Goal: Task Accomplishment & Management: Use online tool/utility

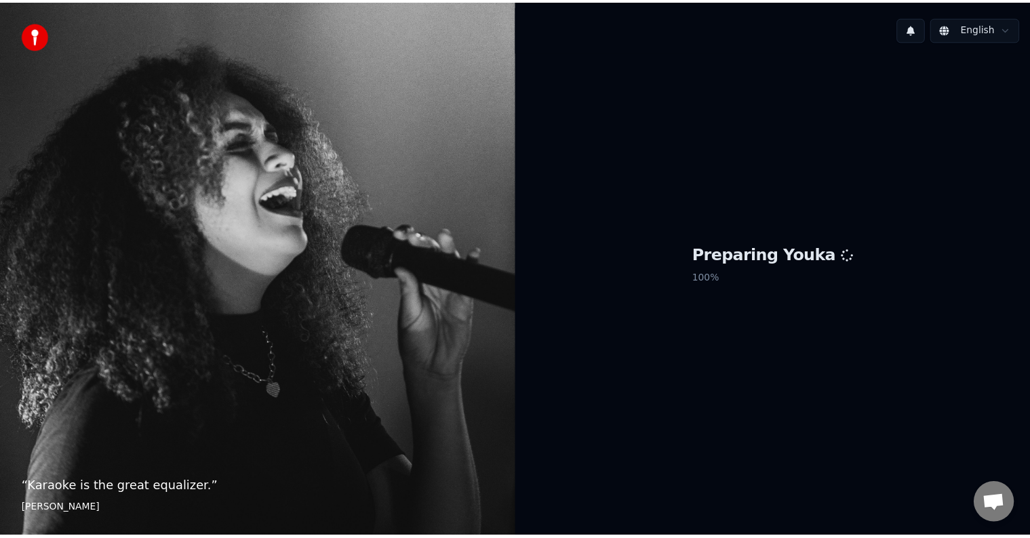
scroll to position [727, 0]
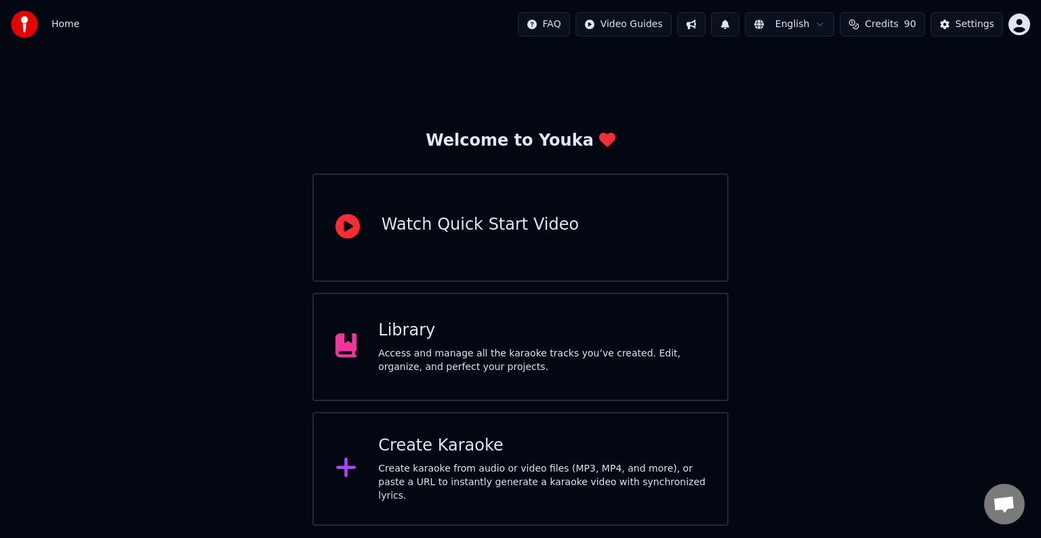
click at [510, 367] on div "Access and manage all the karaoke tracks you’ve created. Edit, organize, and pe…" at bounding box center [541, 360] width 327 height 27
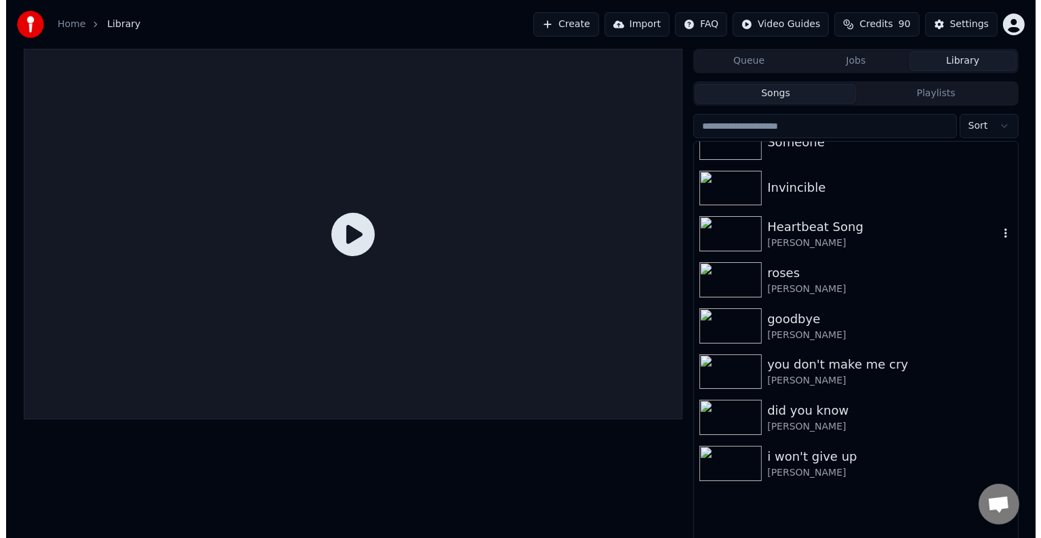
scroll to position [10904, 0]
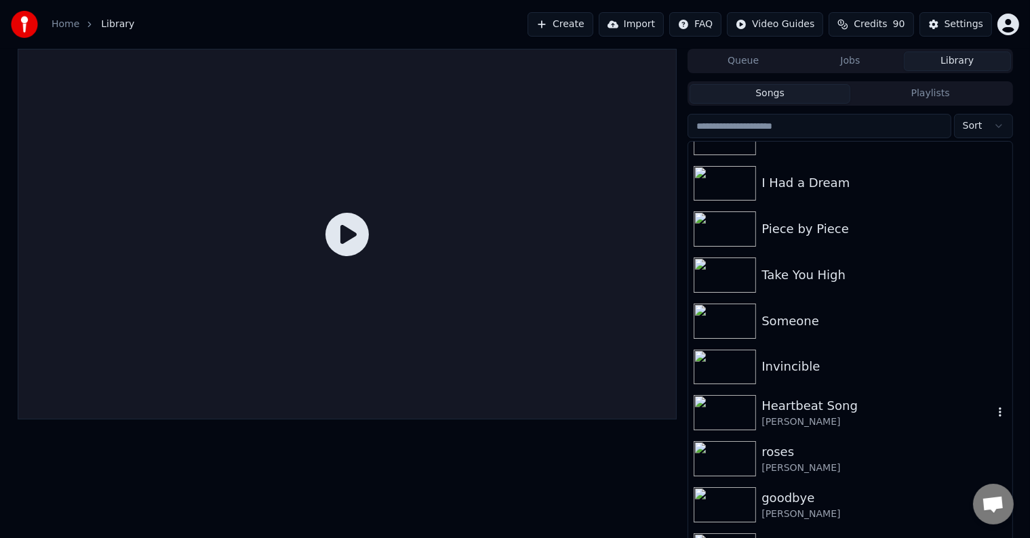
click at [862, 415] on div "[PERSON_NAME]" at bounding box center [876, 422] width 231 height 14
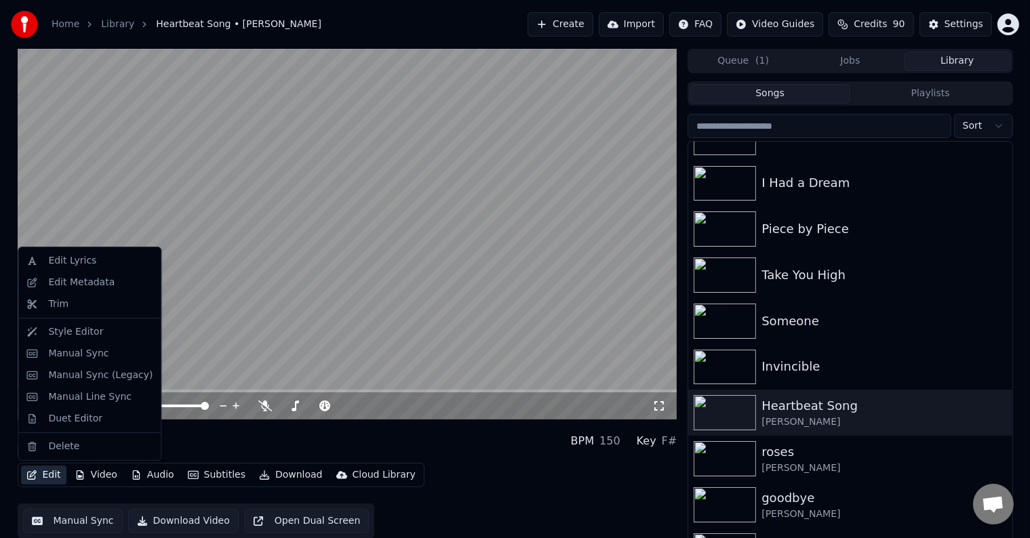
click at [36, 467] on button "Edit" at bounding box center [43, 475] width 45 height 19
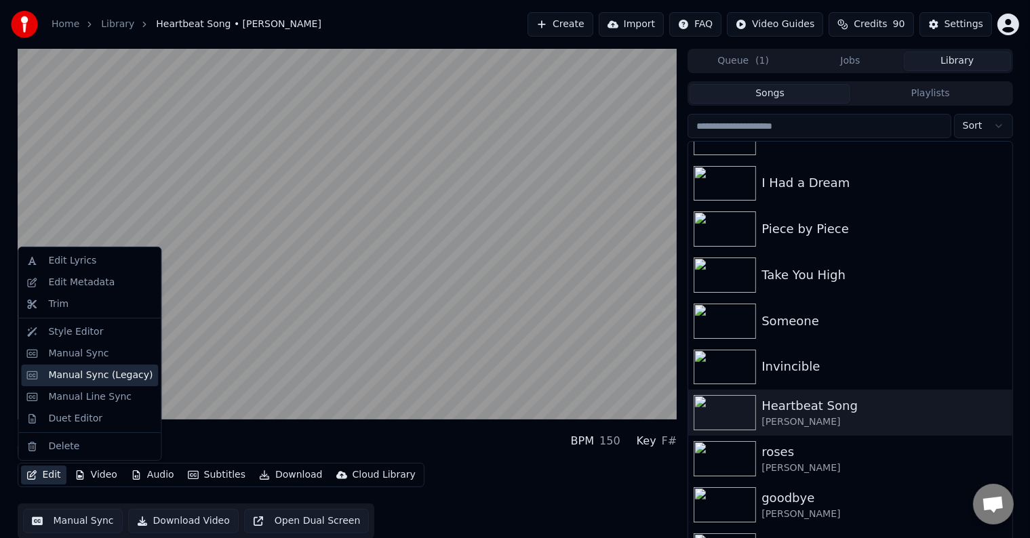
click at [65, 371] on div "Manual Sync (Legacy)" at bounding box center [100, 376] width 104 height 14
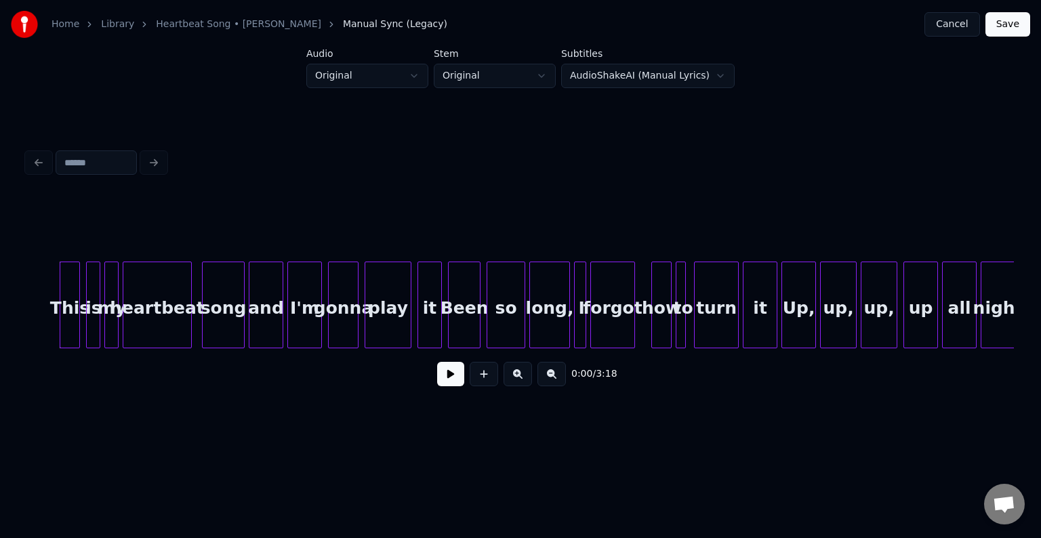
click at [444, 374] on button at bounding box center [450, 374] width 27 height 24
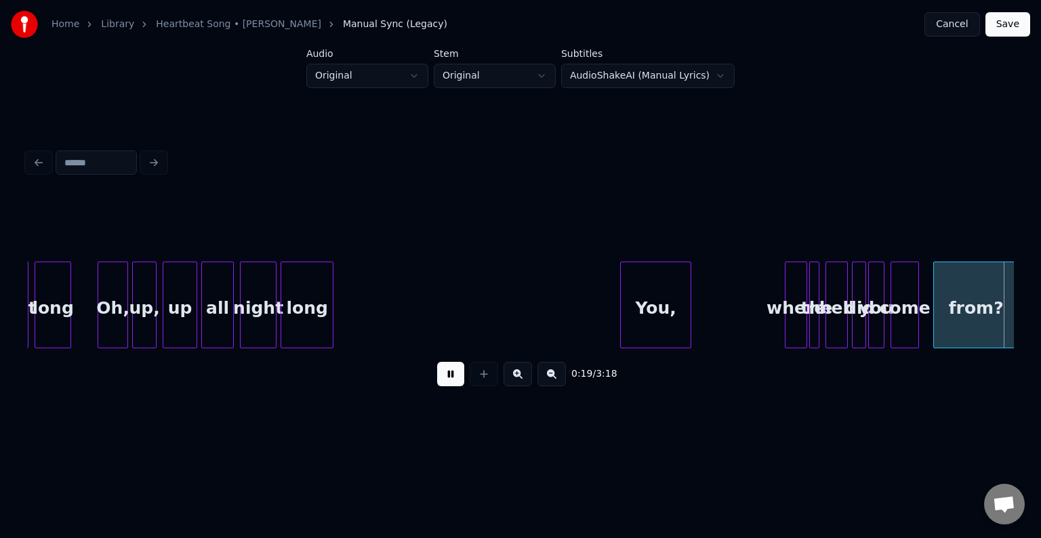
scroll to position [0, 1974]
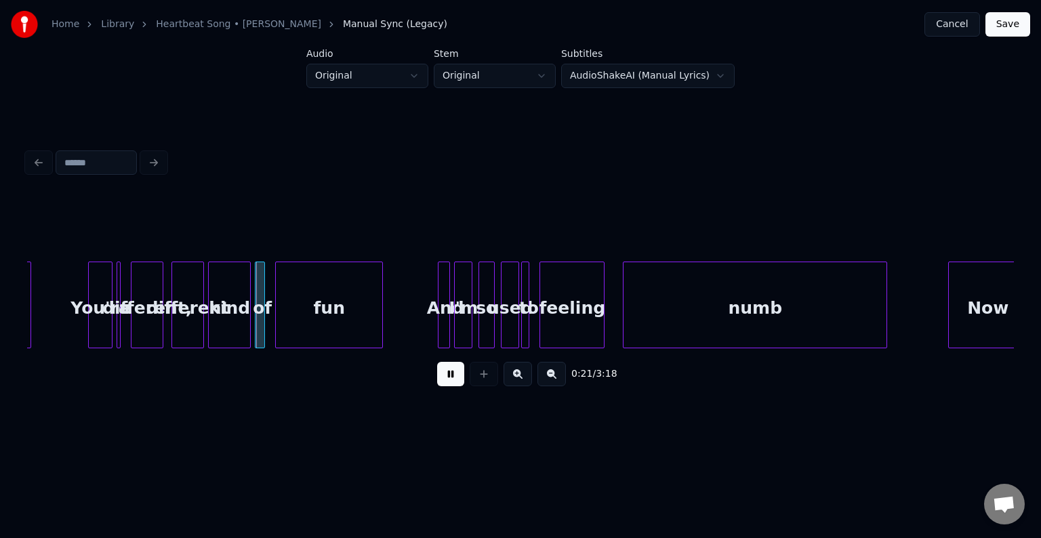
click at [461, 384] on button at bounding box center [450, 374] width 27 height 24
click at [121, 325] on div "a" at bounding box center [118, 305] width 6 height 87
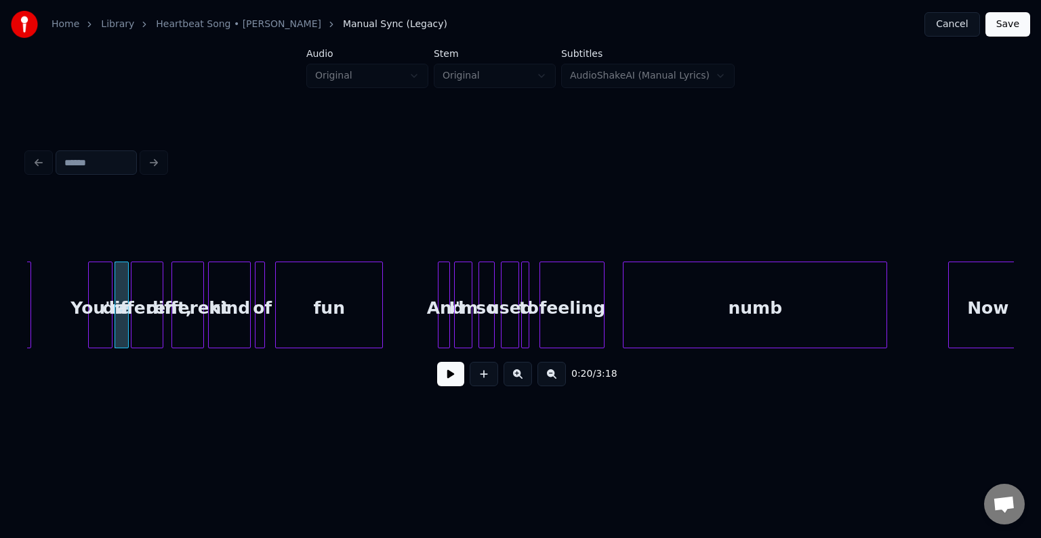
click at [127, 327] on div at bounding box center [126, 304] width 4 height 85
click at [441, 381] on button at bounding box center [450, 374] width 27 height 24
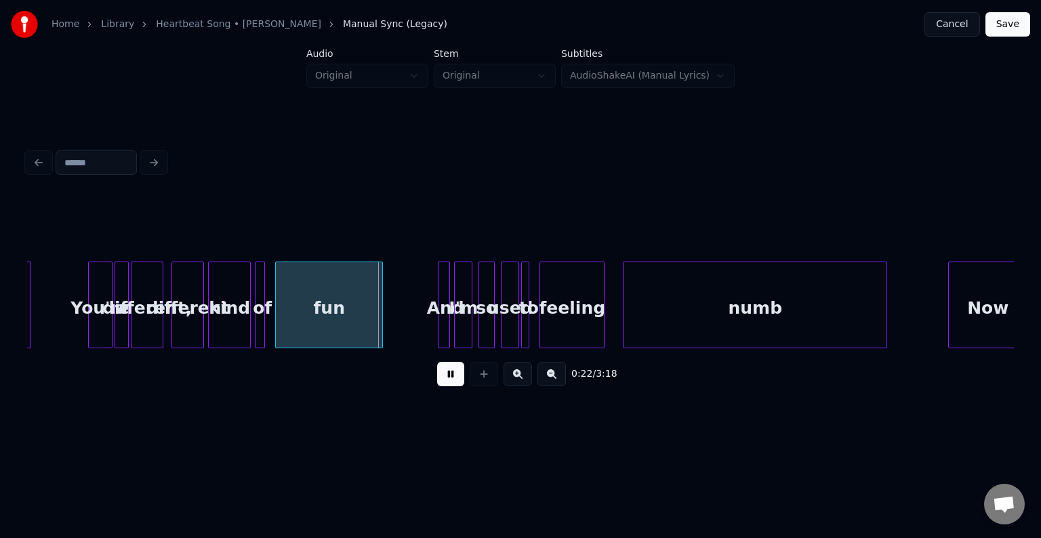
click at [95, 317] on div "You're" at bounding box center [100, 308] width 23 height 92
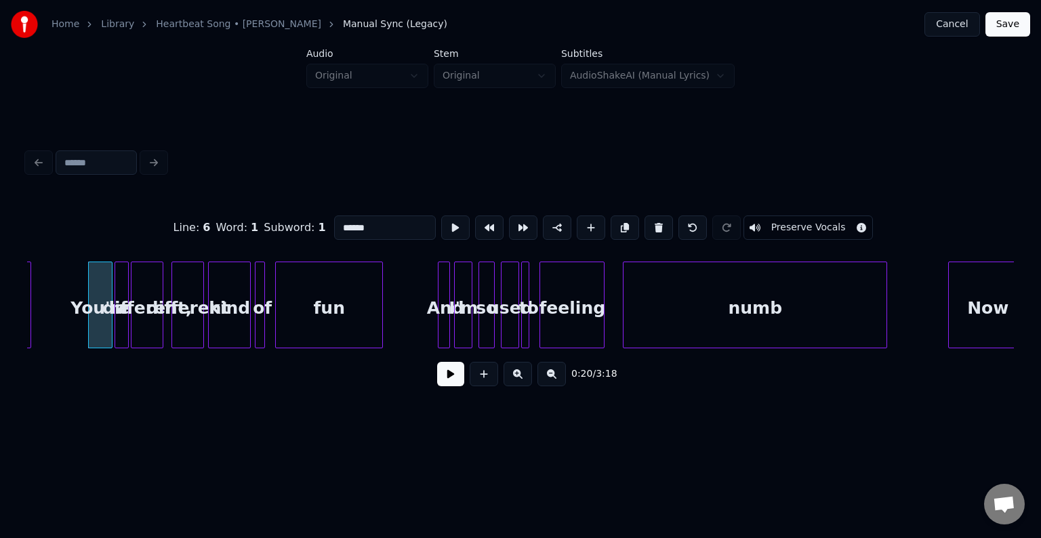
click at [458, 382] on button at bounding box center [450, 374] width 27 height 24
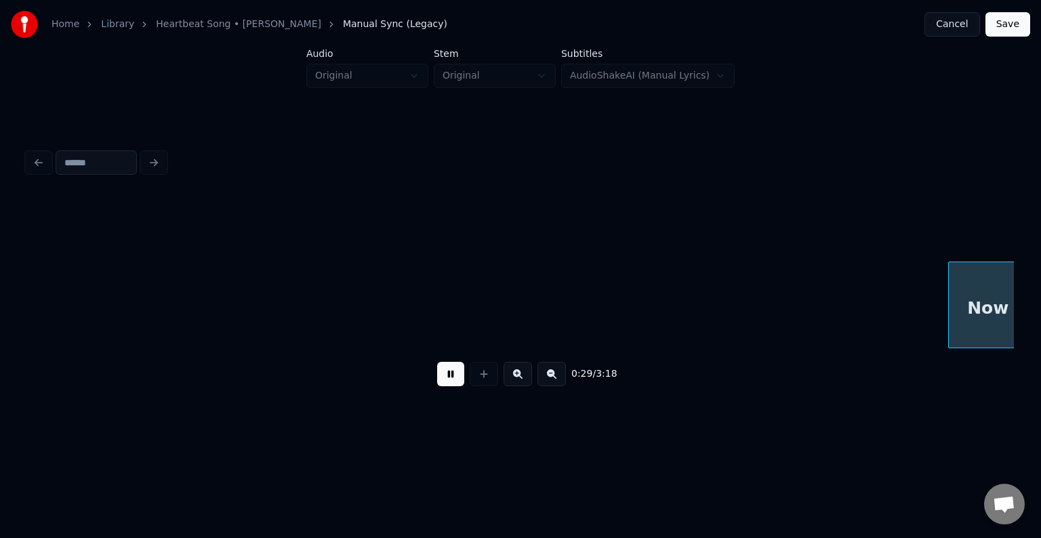
scroll to position [0, 2963]
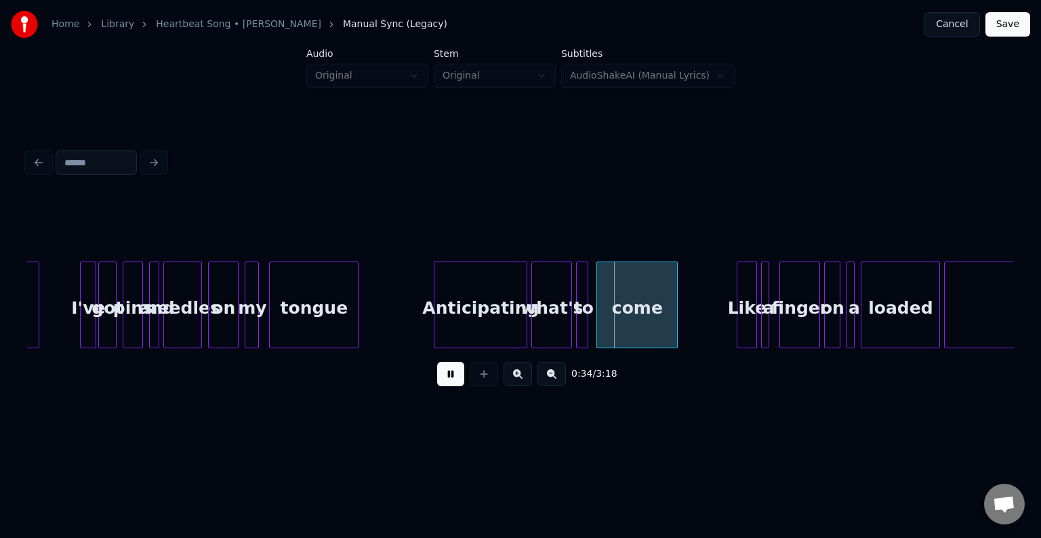
click at [425, 454] on html "Home Library Heartbeat Song • [PERSON_NAME] Manual Sync (Legacy) Cancel Save Au…" at bounding box center [520, 227] width 1041 height 454
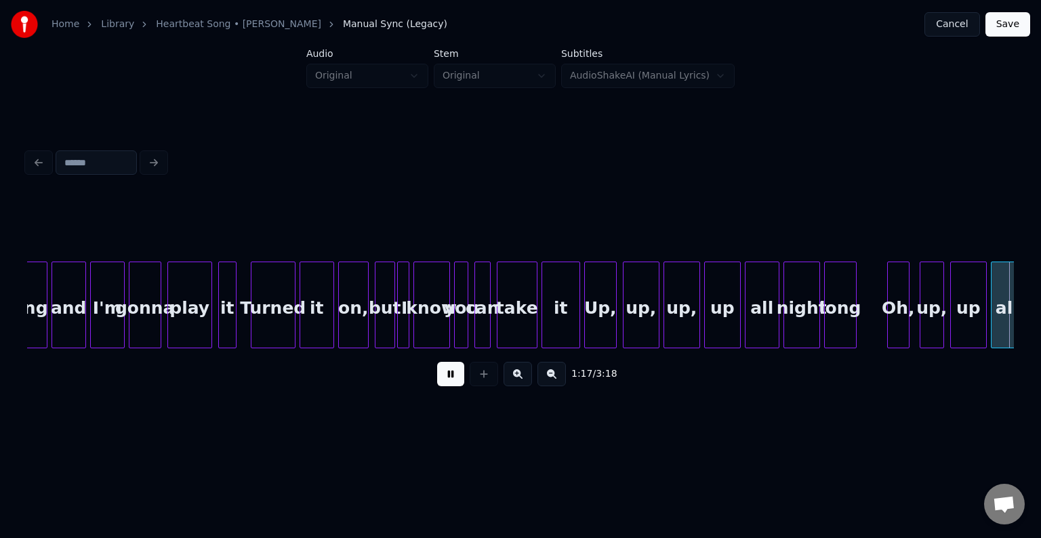
scroll to position [0, 7900]
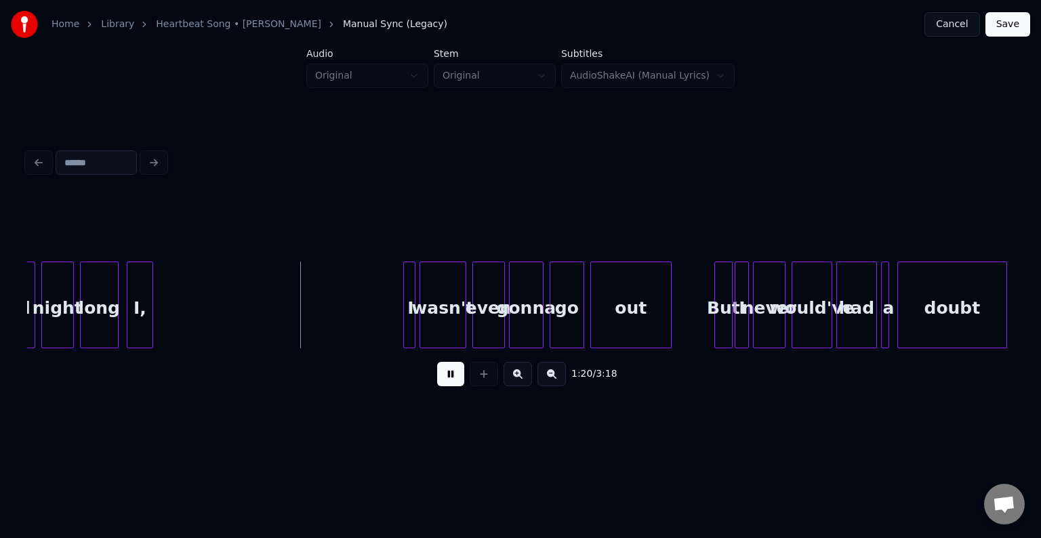
click at [455, 377] on button at bounding box center [450, 374] width 27 height 24
click at [294, 314] on div "I," at bounding box center [294, 308] width 25 height 92
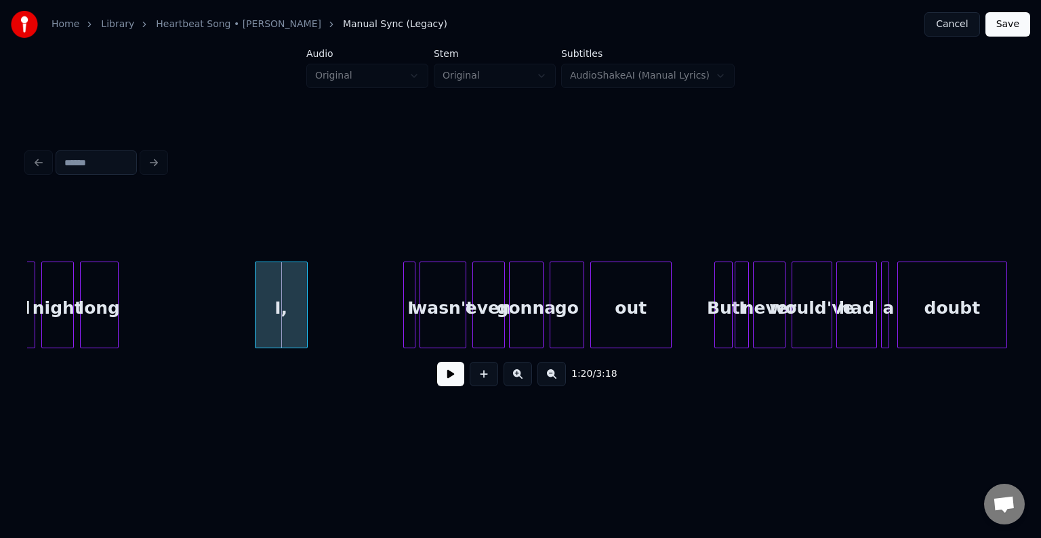
click at [256, 323] on div at bounding box center [258, 304] width 4 height 85
click at [43, 329] on div at bounding box center [44, 304] width 4 height 85
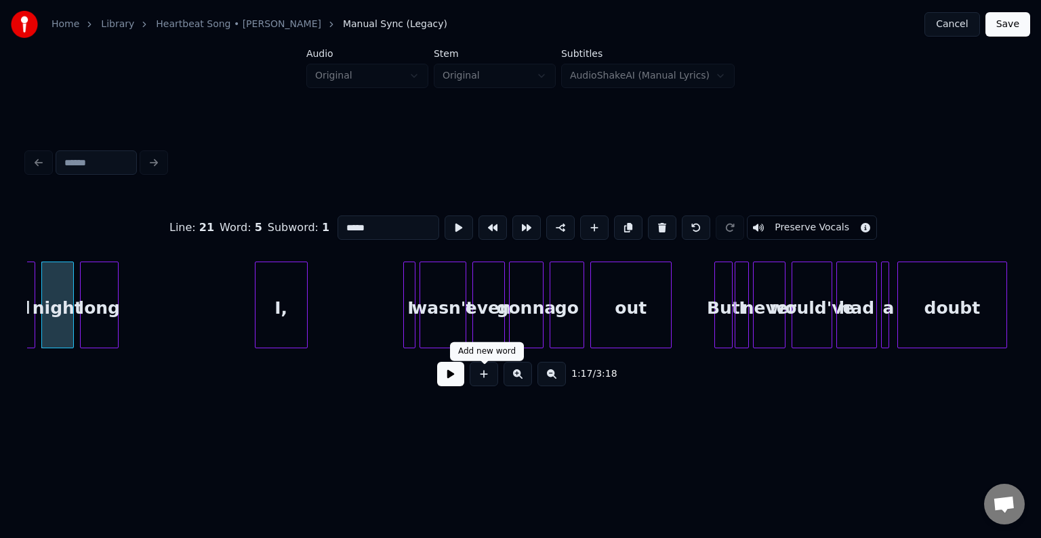
click at [454, 384] on button at bounding box center [450, 374] width 27 height 24
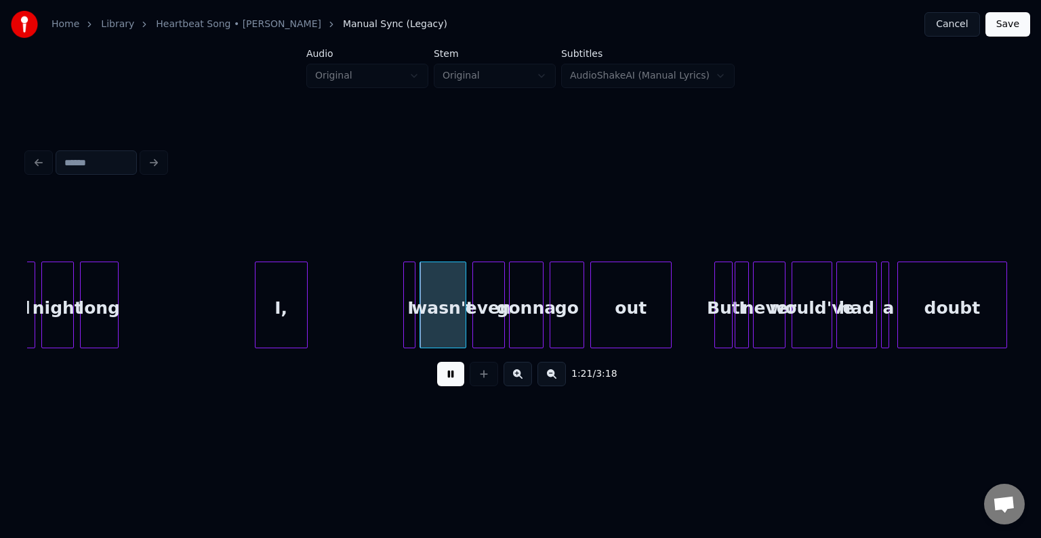
click at [451, 373] on button at bounding box center [450, 374] width 27 height 24
click at [328, 314] on div at bounding box center [327, 304] width 4 height 85
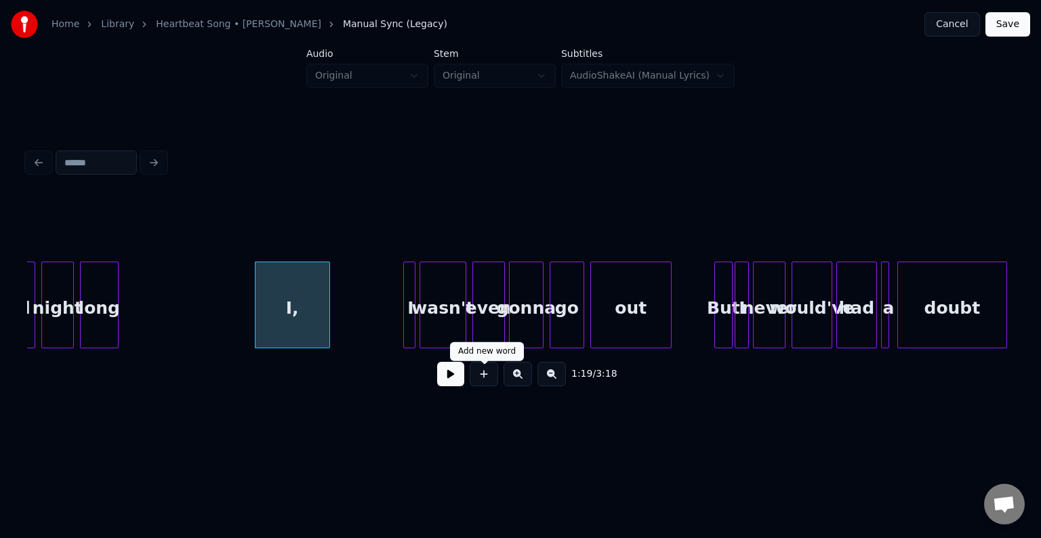
click at [451, 382] on button at bounding box center [450, 374] width 27 height 24
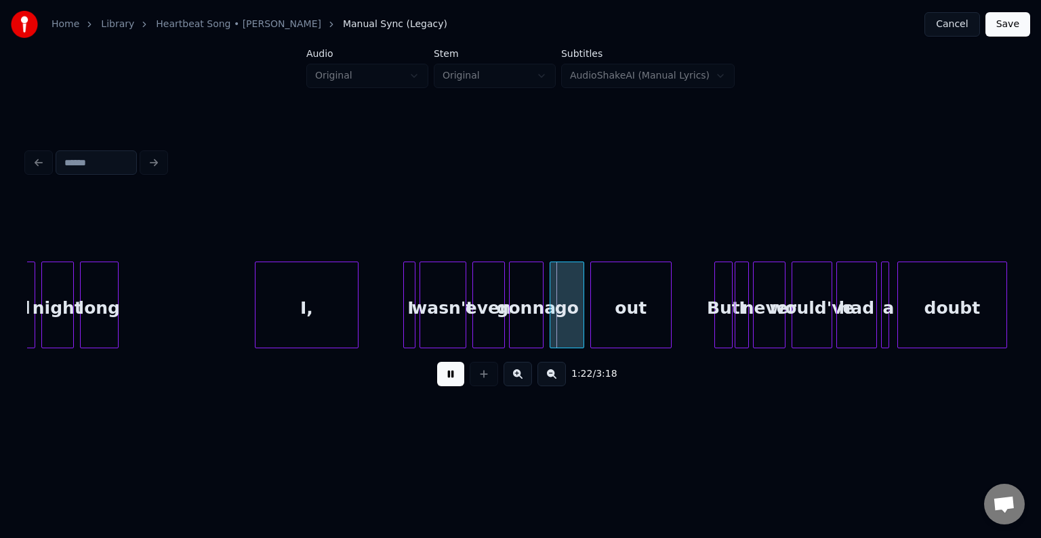
click at [356, 304] on div at bounding box center [356, 304] width 4 height 85
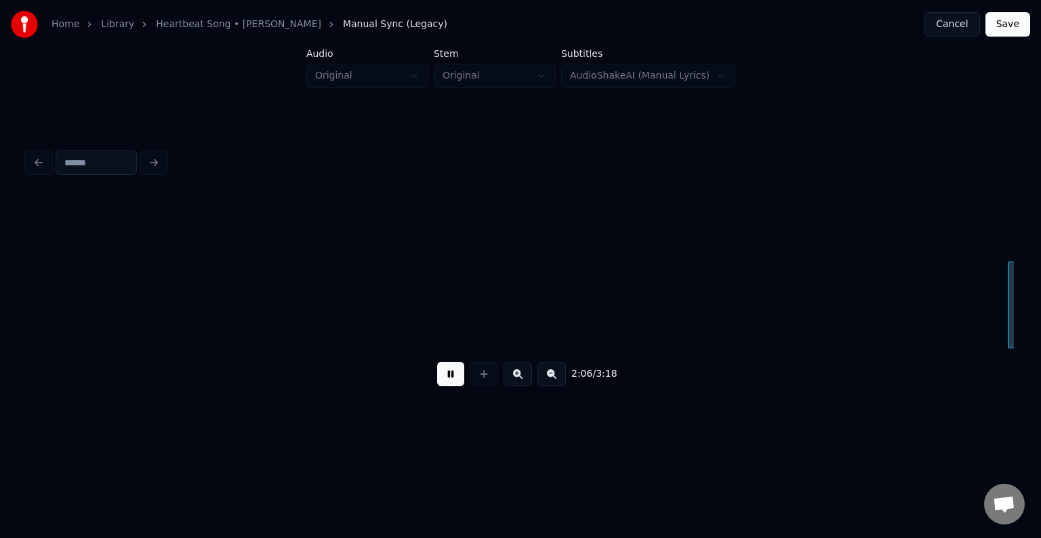
scroll to position [0, 12837]
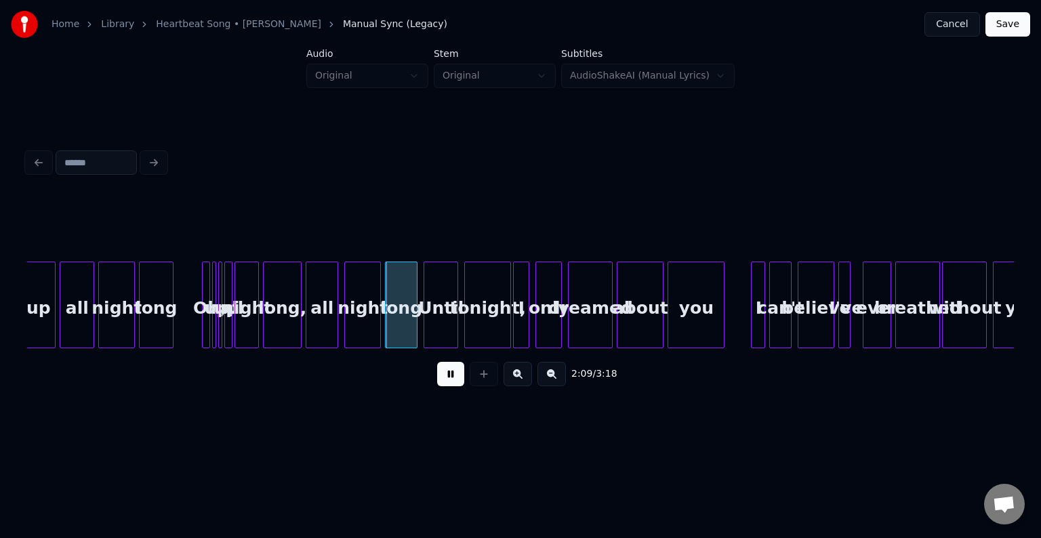
click at [453, 382] on button at bounding box center [450, 374] width 27 height 24
click at [222, 331] on div at bounding box center [221, 304] width 4 height 85
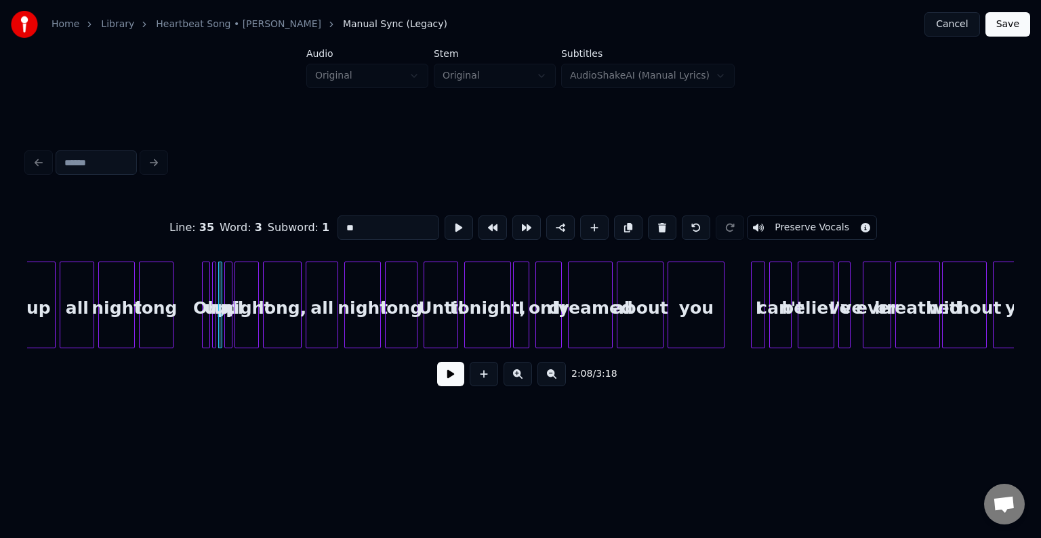
click at [390, 329] on div "long" at bounding box center [401, 308] width 31 height 92
click at [657, 223] on button at bounding box center [662, 228] width 28 height 24
type input "*****"
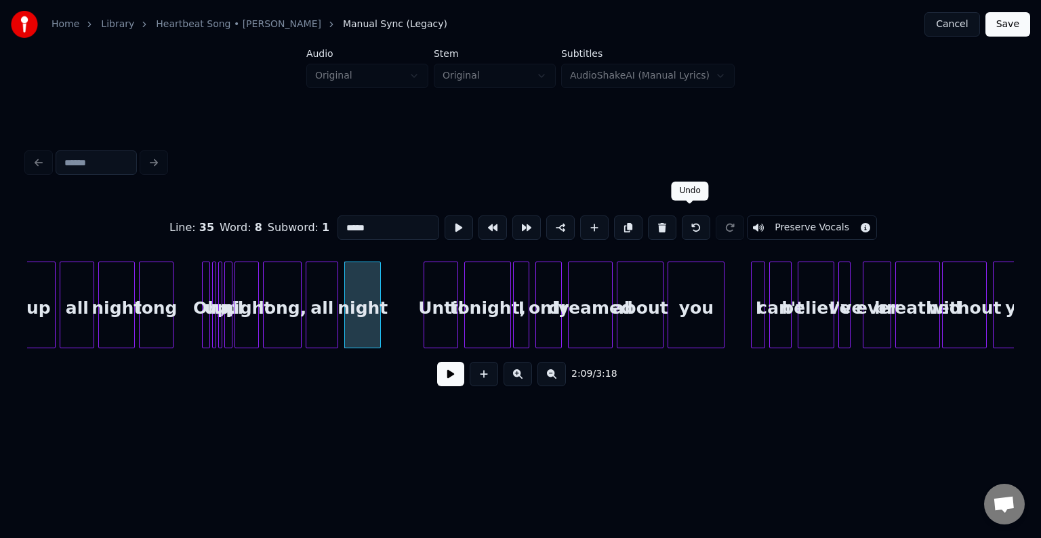
click at [685, 216] on button at bounding box center [696, 228] width 28 height 24
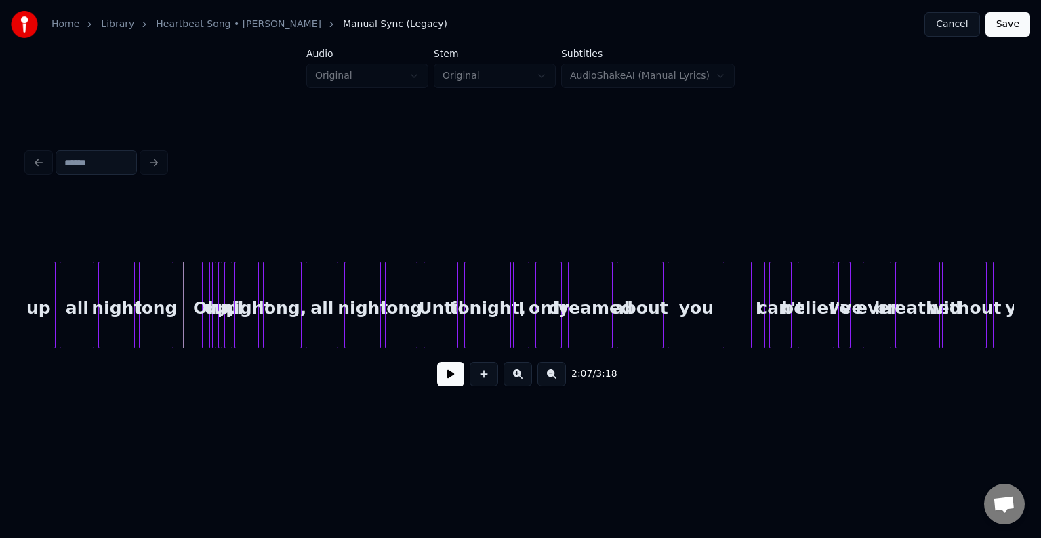
click at [443, 383] on button at bounding box center [450, 374] width 27 height 24
click at [444, 385] on button at bounding box center [450, 374] width 27 height 24
click at [281, 323] on div "long," at bounding box center [282, 308] width 37 height 92
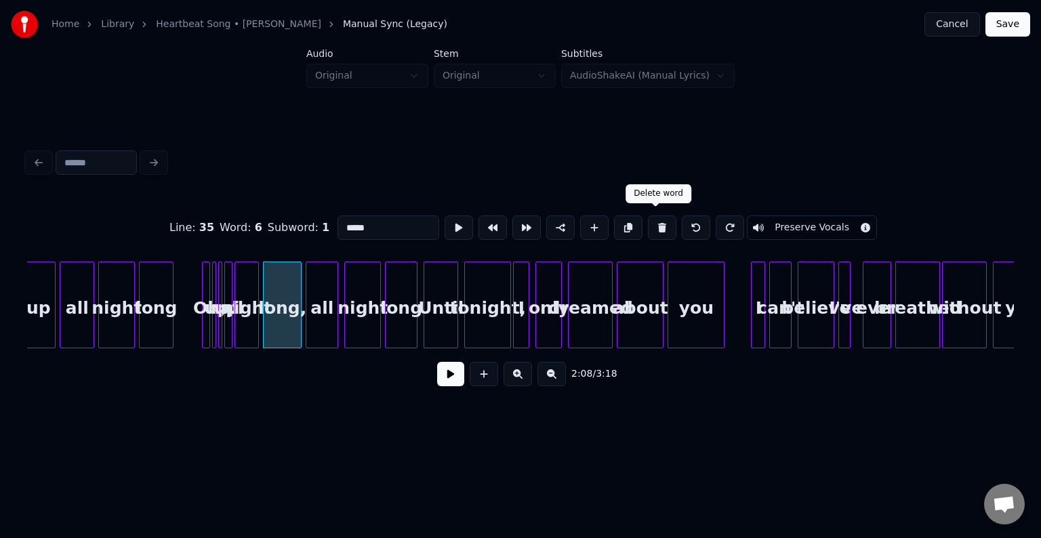
click at [649, 220] on button at bounding box center [662, 228] width 28 height 24
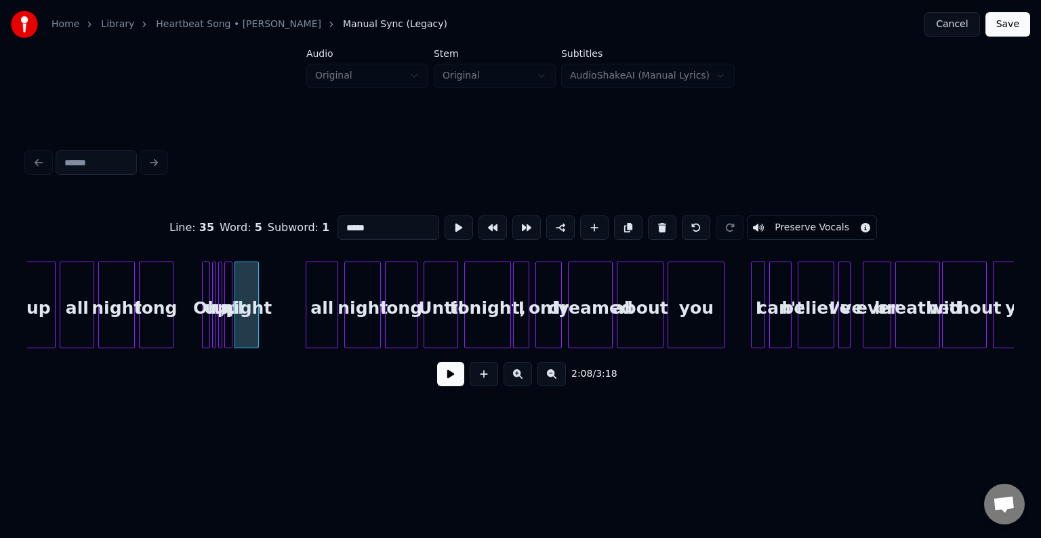
click at [649, 220] on button at bounding box center [662, 228] width 28 height 24
type input "**"
click at [249, 322] on div at bounding box center [248, 304] width 4 height 85
click at [270, 319] on div "up" at bounding box center [273, 308] width 31 height 92
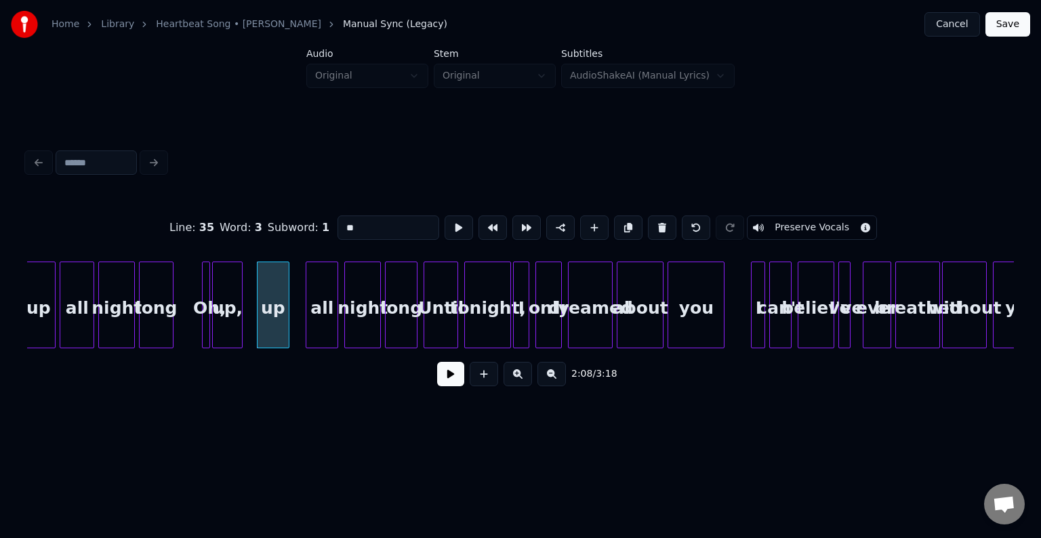
click at [241, 321] on div at bounding box center [240, 304] width 4 height 85
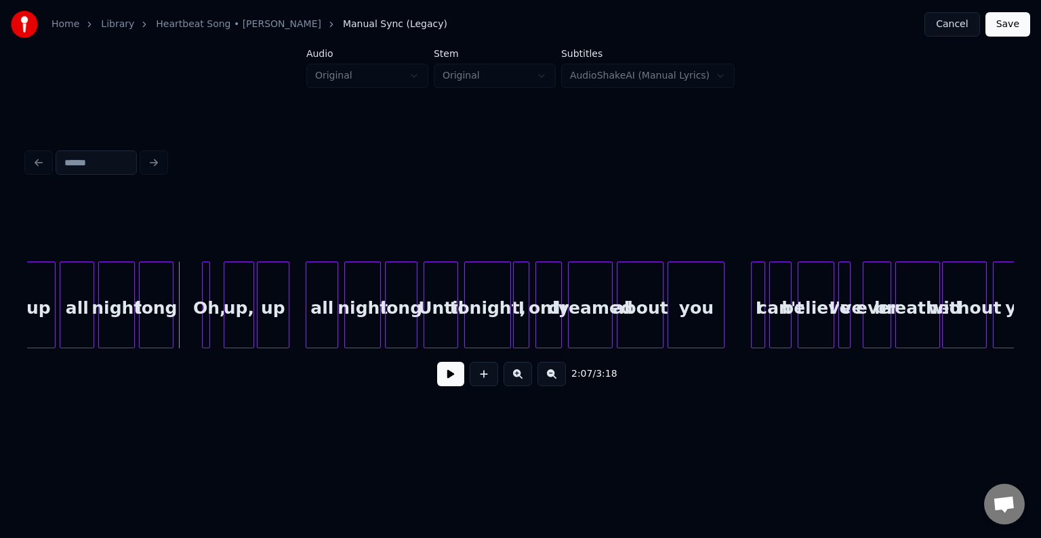
click at [239, 317] on div "up," at bounding box center [238, 308] width 28 height 92
click at [219, 321] on div at bounding box center [219, 304] width 4 height 85
click at [451, 381] on button at bounding box center [450, 374] width 27 height 24
click at [217, 323] on div at bounding box center [219, 304] width 4 height 85
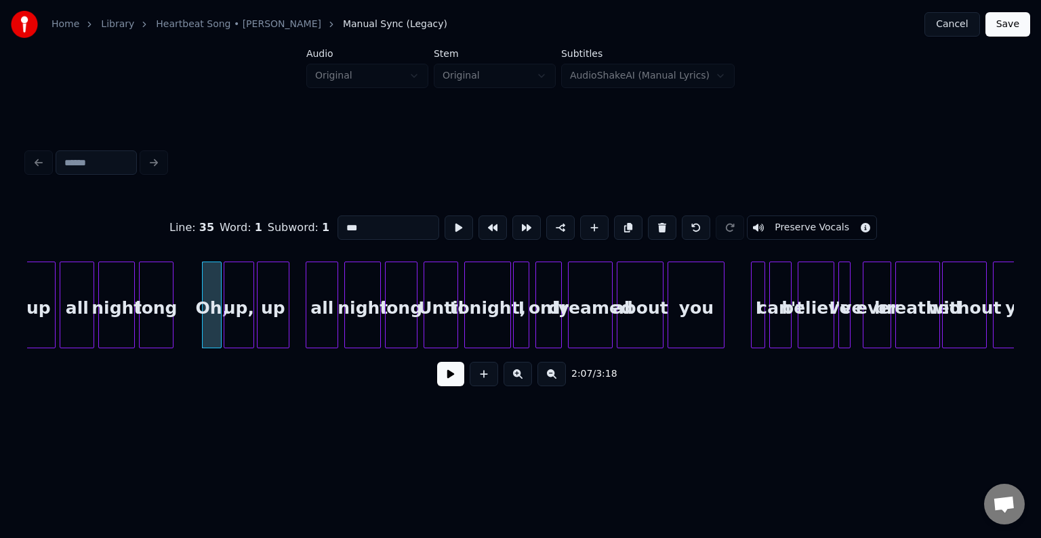
click at [455, 385] on button at bounding box center [450, 374] width 27 height 24
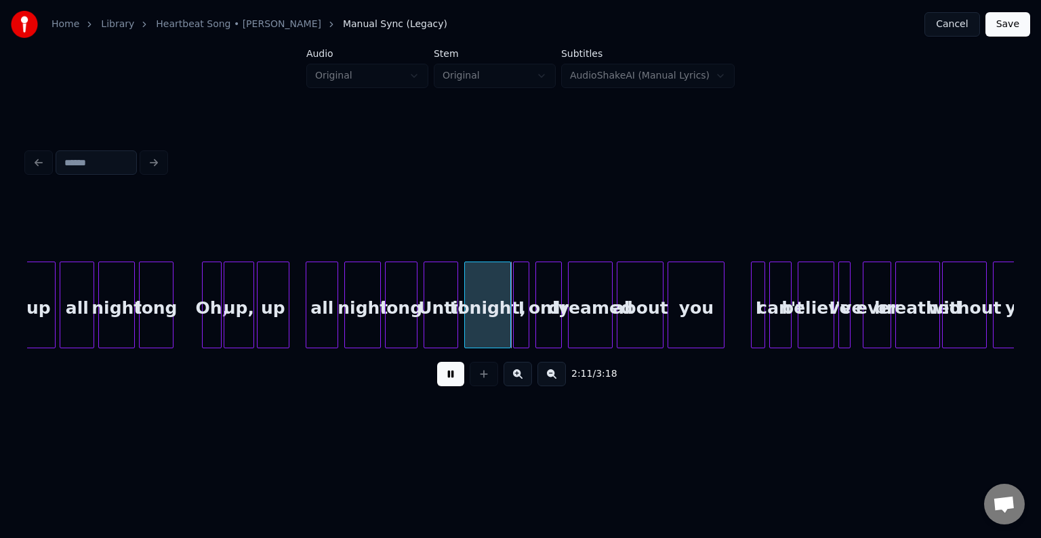
click at [439, 395] on div "2:11 / 3:18" at bounding box center [520, 374] width 987 height 52
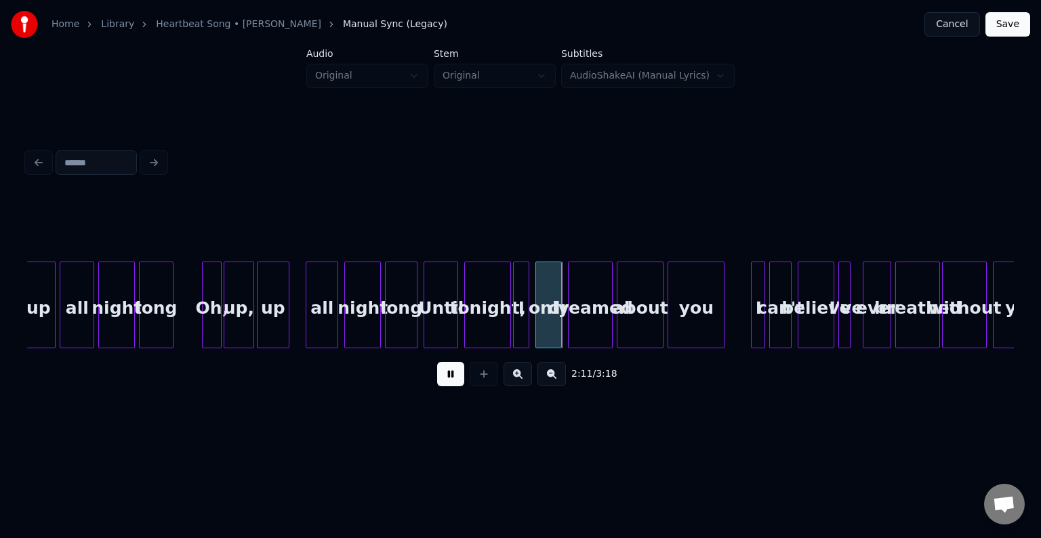
click at [452, 381] on button at bounding box center [450, 374] width 27 height 24
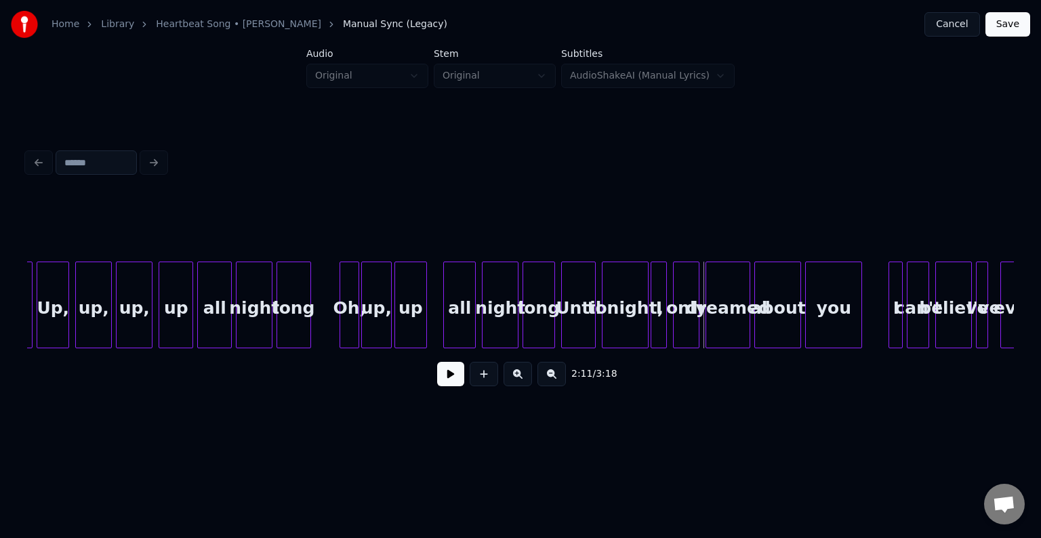
scroll to position [0, 12347]
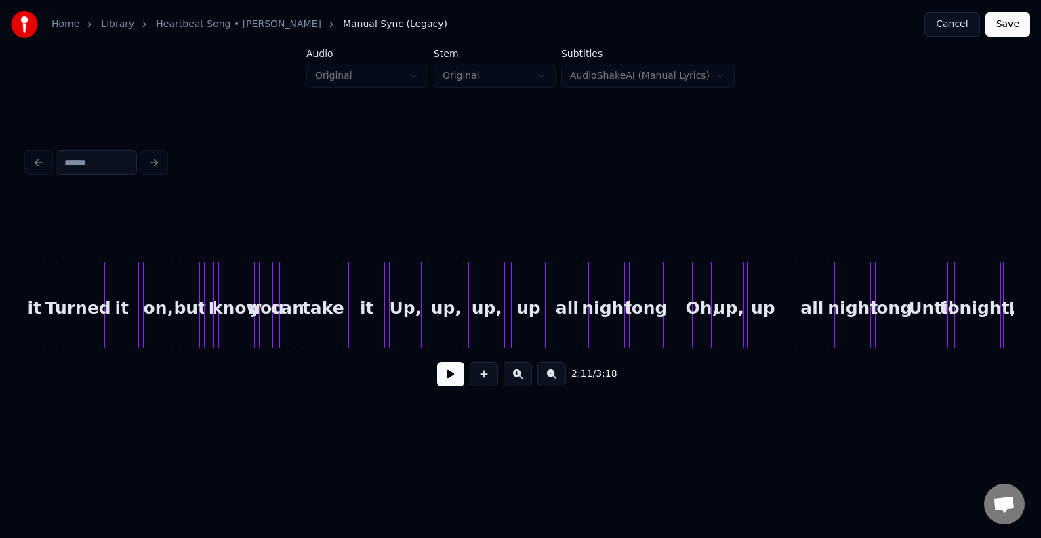
click at [455, 377] on button at bounding box center [450, 374] width 27 height 24
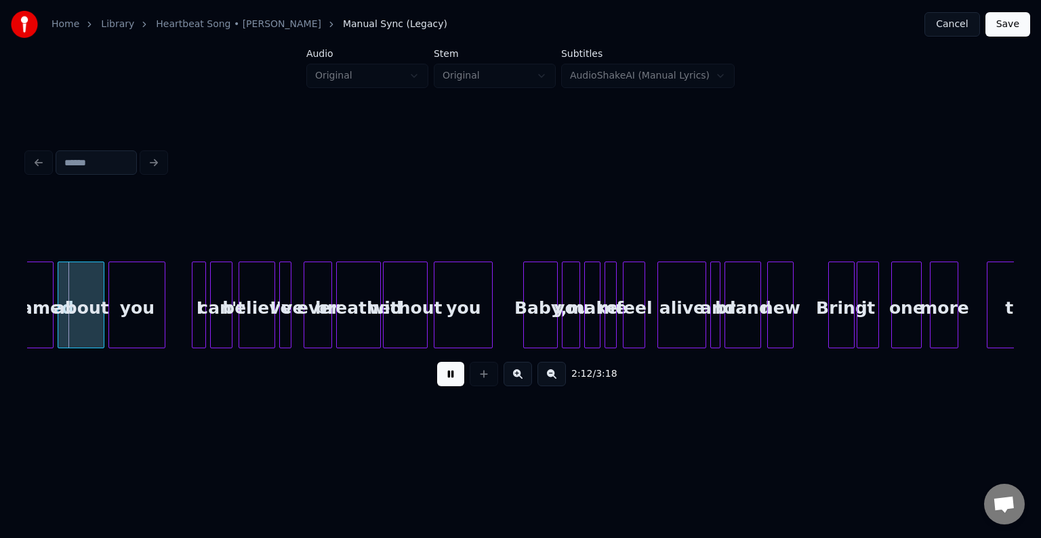
click at [455, 377] on button at bounding box center [450, 374] width 27 height 24
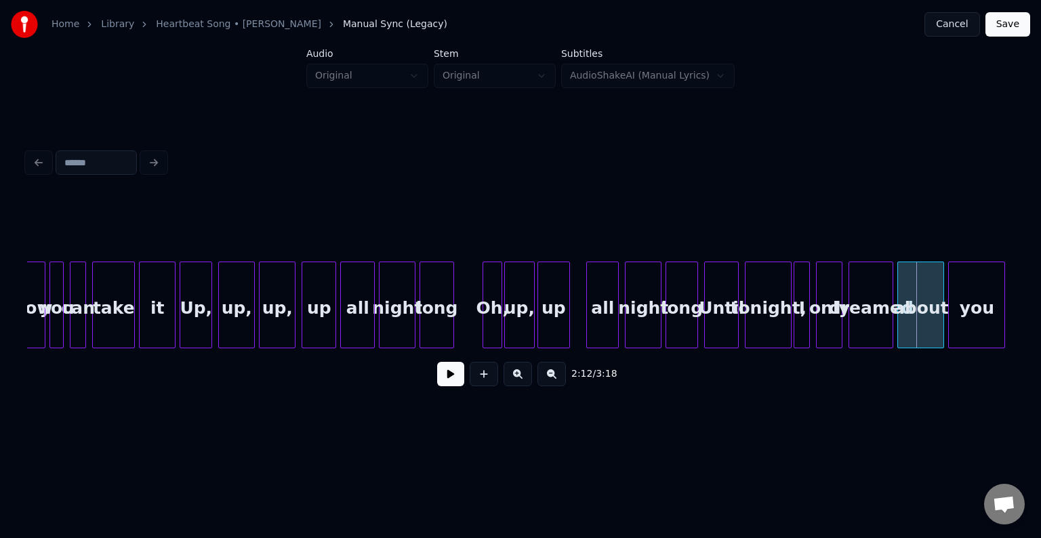
scroll to position [0, 12556]
click at [558, 326] on div "up" at bounding box center [558, 308] width 31 height 92
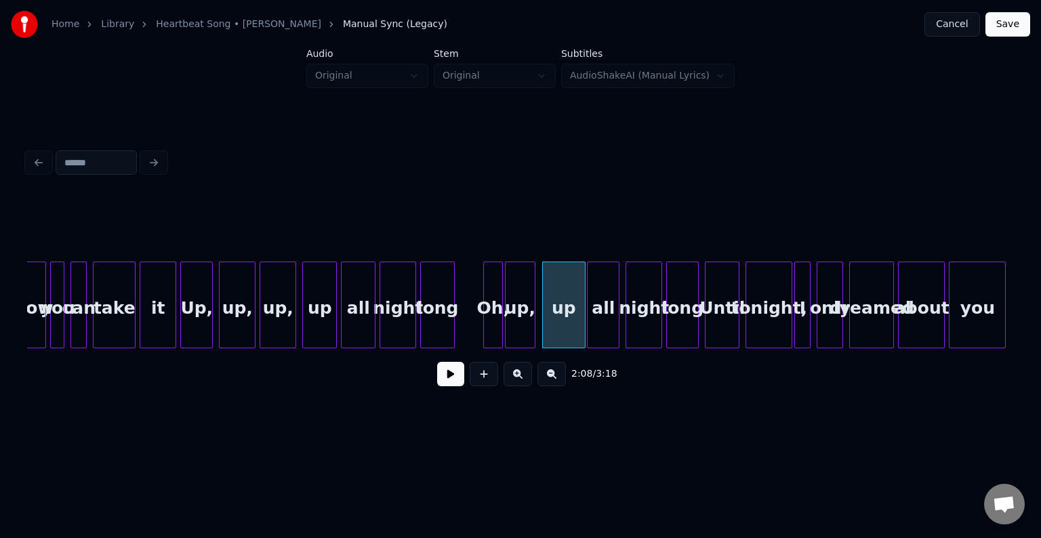
click at [582, 322] on div at bounding box center [583, 304] width 4 height 85
click at [524, 321] on div "up," at bounding box center [524, 308] width 28 height 92
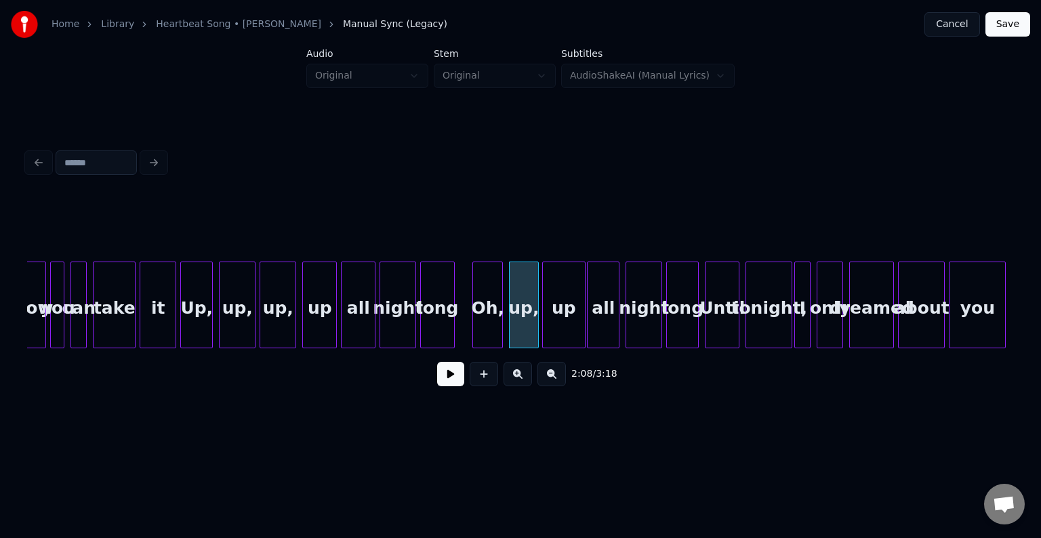
click at [476, 330] on div at bounding box center [475, 304] width 4 height 85
click at [493, 328] on div "Oh," at bounding box center [490, 308] width 29 height 92
click at [447, 381] on button at bounding box center [450, 374] width 27 height 24
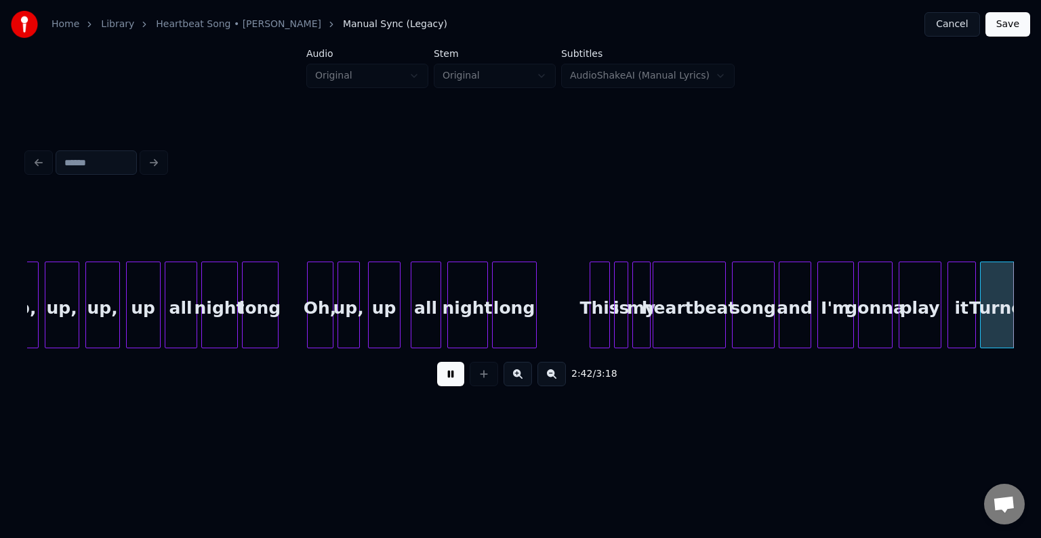
scroll to position [0, 16507]
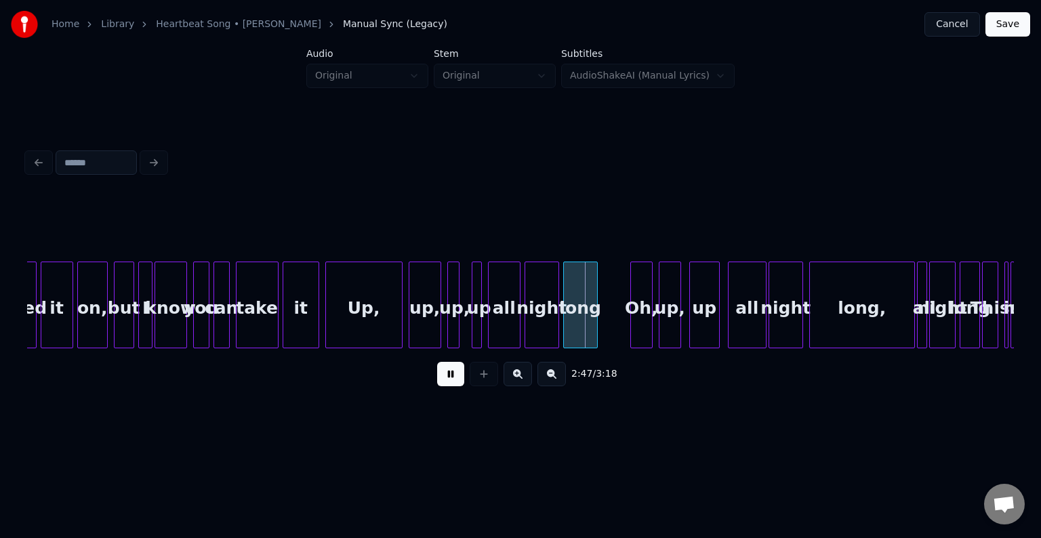
click at [442, 382] on button at bounding box center [450, 374] width 27 height 24
click at [358, 310] on div at bounding box center [359, 304] width 4 height 85
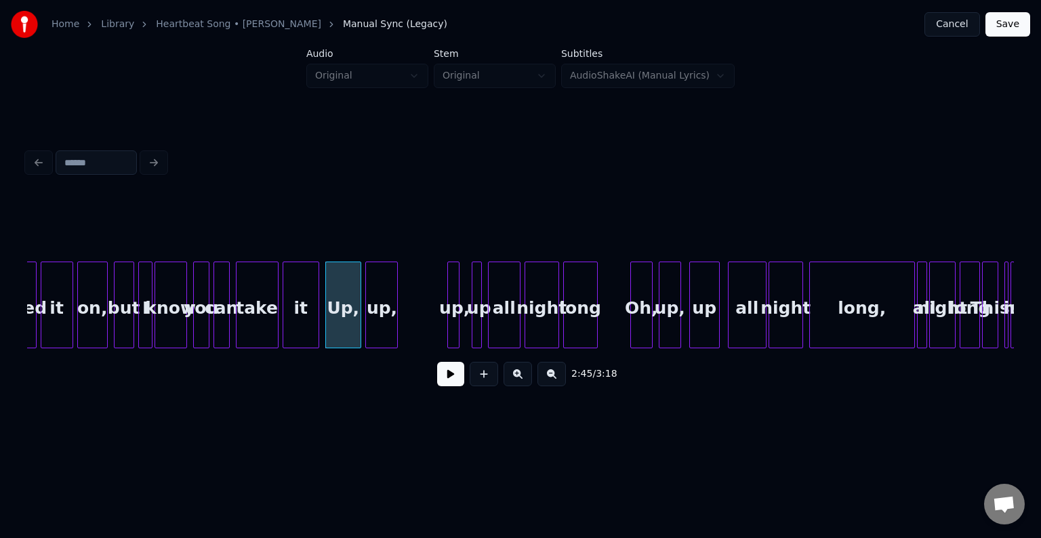
click at [376, 315] on div "up," at bounding box center [381, 308] width 31 height 92
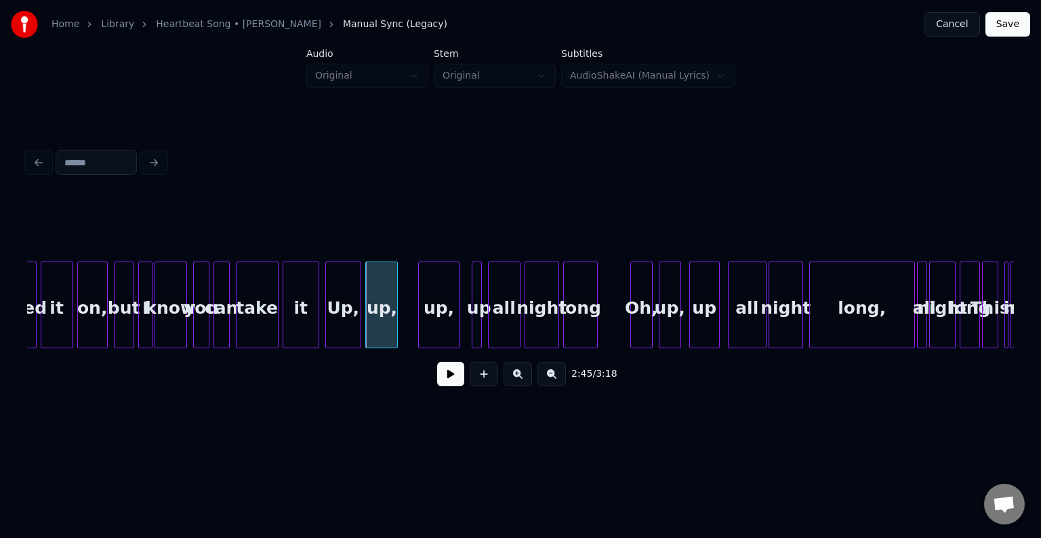
click at [422, 323] on div at bounding box center [421, 304] width 4 height 85
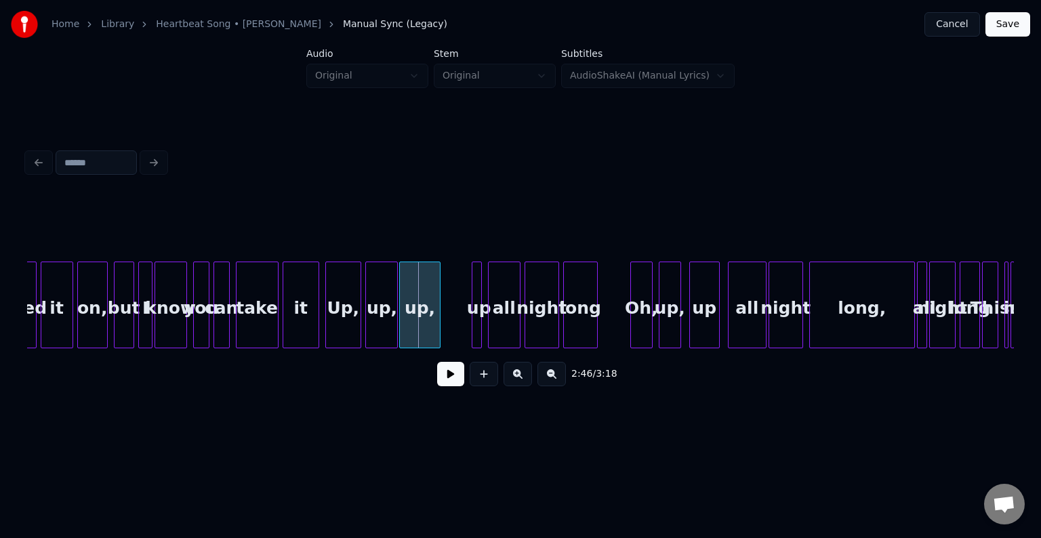
click at [428, 328] on div "up," at bounding box center [419, 308] width 39 height 92
click at [445, 325] on div at bounding box center [446, 304] width 4 height 85
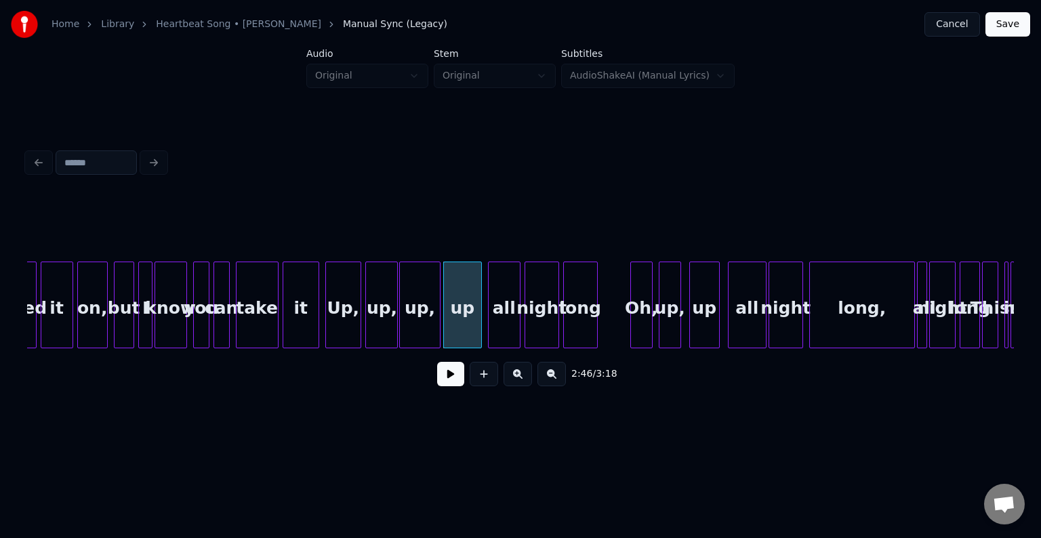
click at [287, 333] on div at bounding box center [285, 304] width 4 height 85
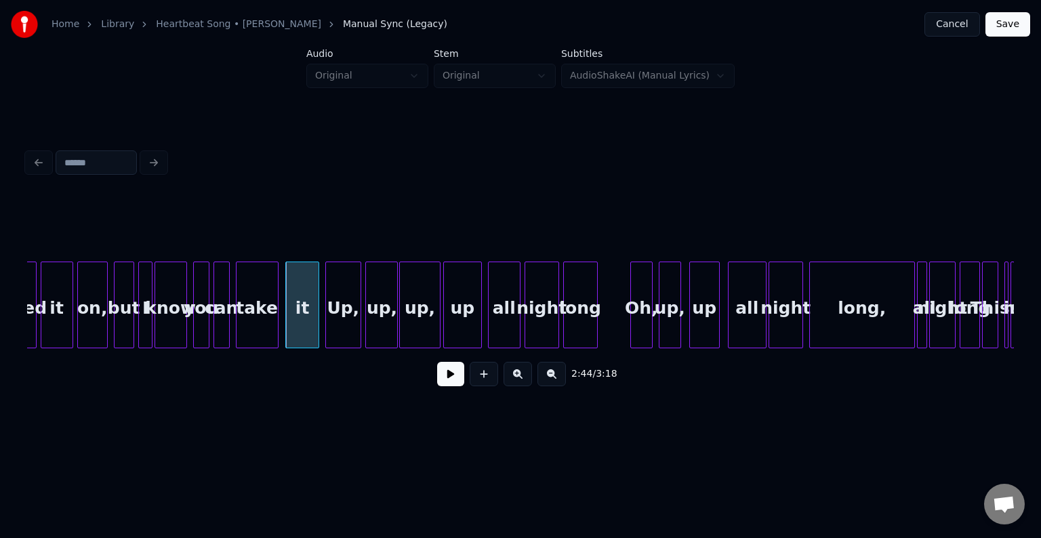
click at [453, 386] on button at bounding box center [450, 374] width 27 height 24
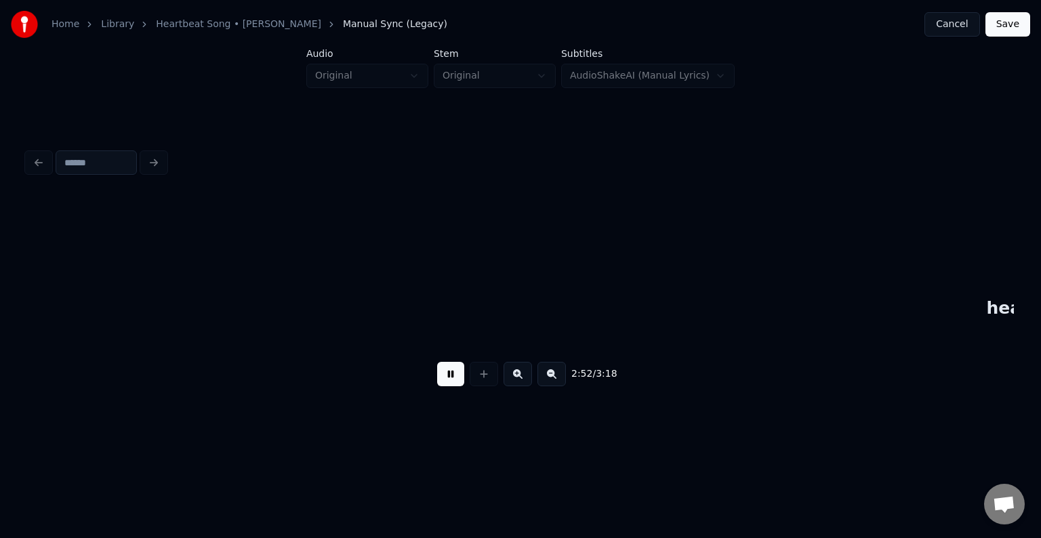
scroll to position [0, 17494]
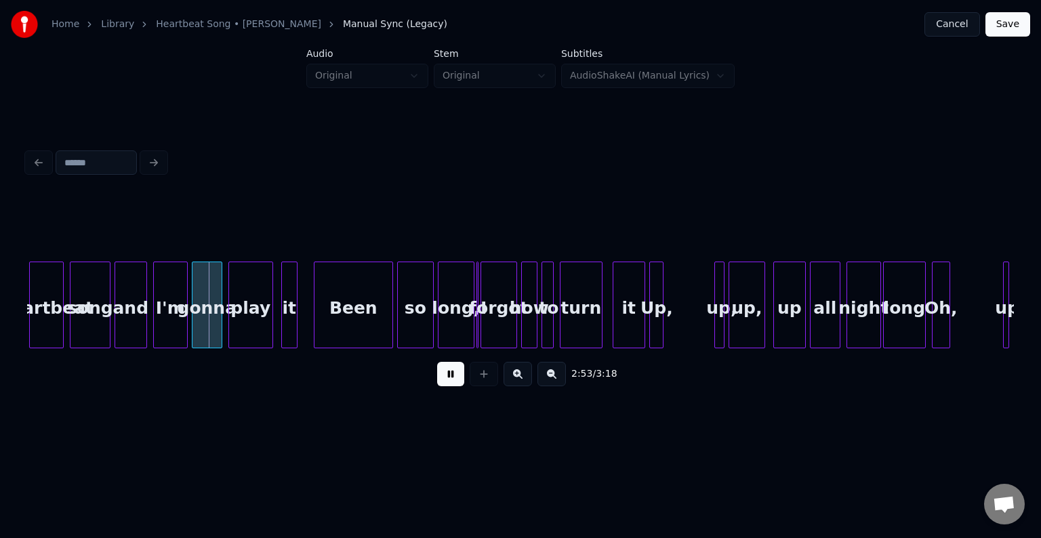
click at [460, 377] on button at bounding box center [450, 374] width 27 height 24
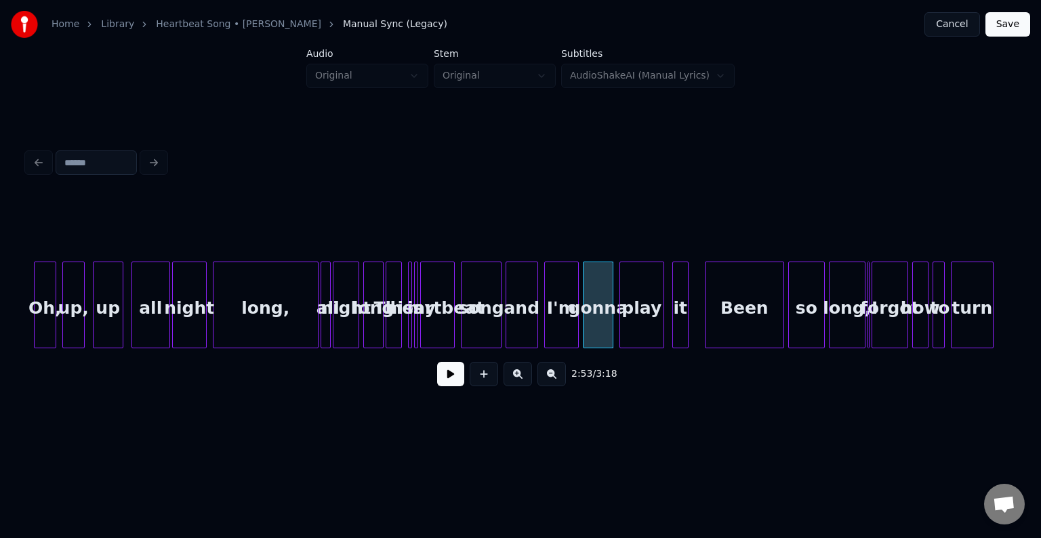
scroll to position [0, 17087]
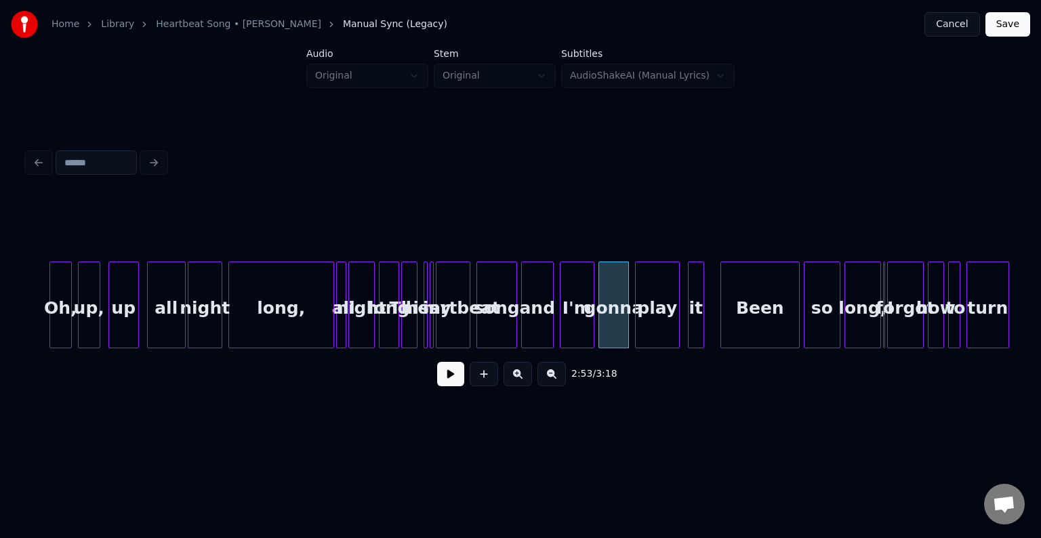
click at [408, 331] on div "This" at bounding box center [409, 308] width 15 height 92
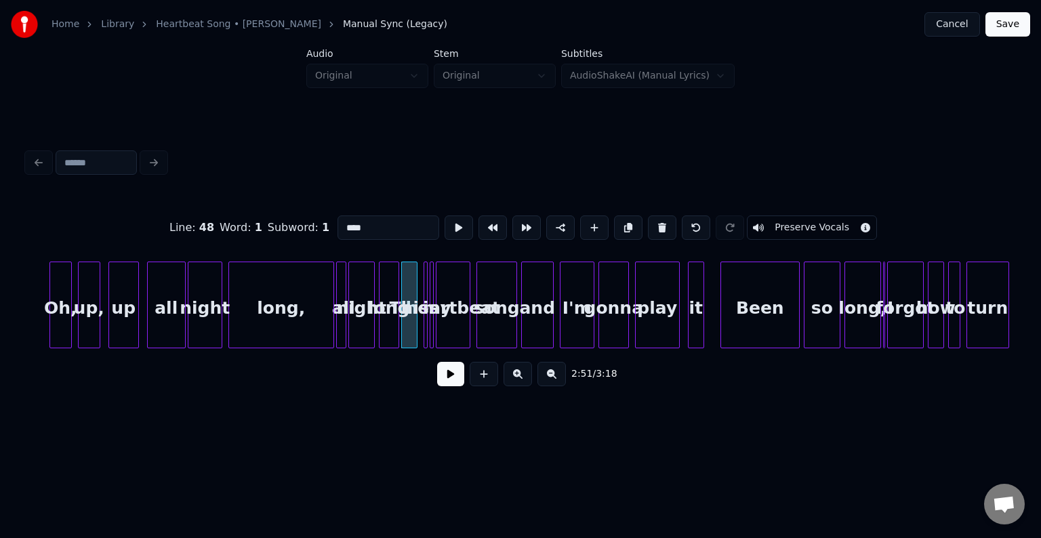
click at [383, 314] on div "long" at bounding box center [389, 308] width 19 height 92
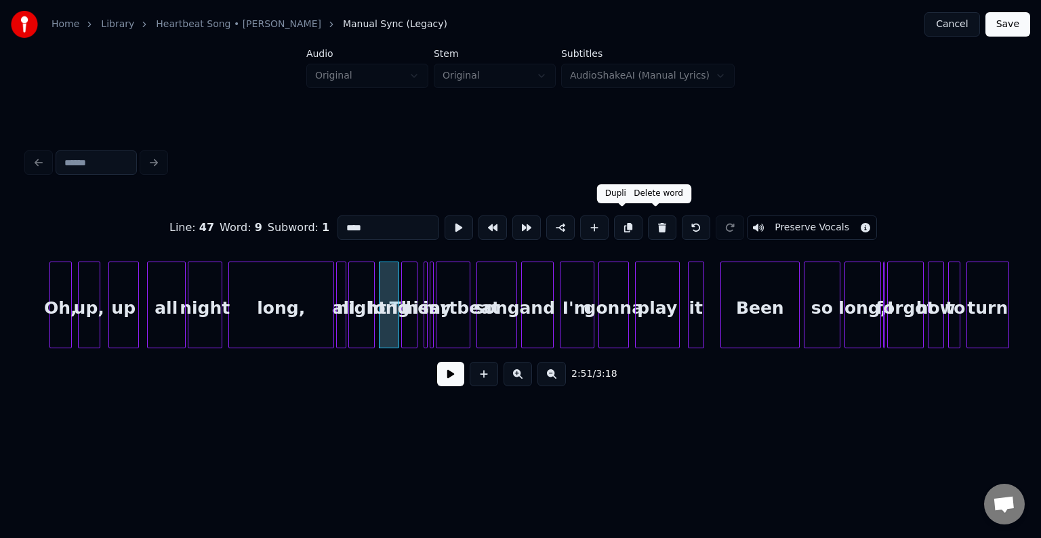
click at [656, 220] on button at bounding box center [662, 228] width 28 height 24
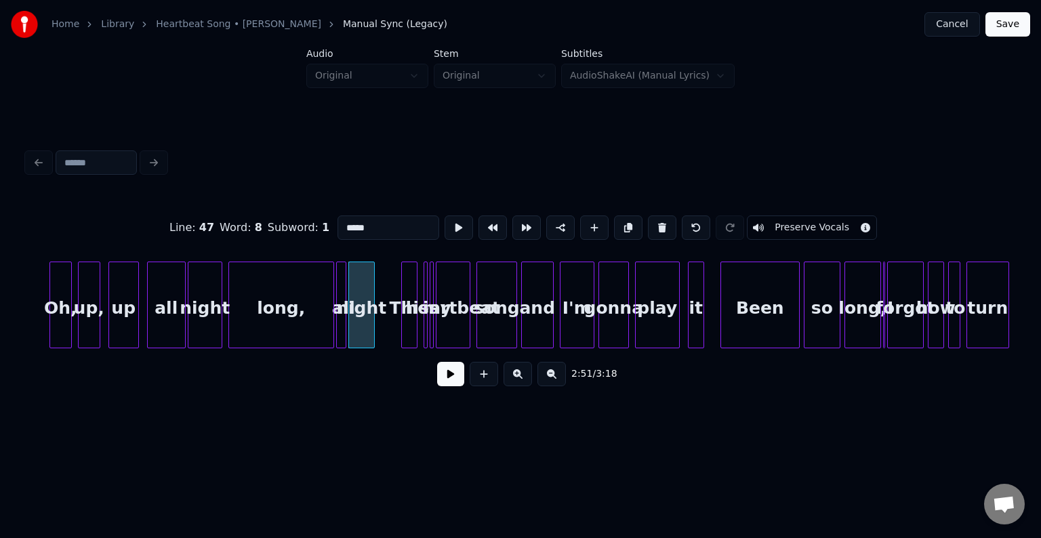
click at [656, 220] on button at bounding box center [662, 228] width 28 height 24
type input "*****"
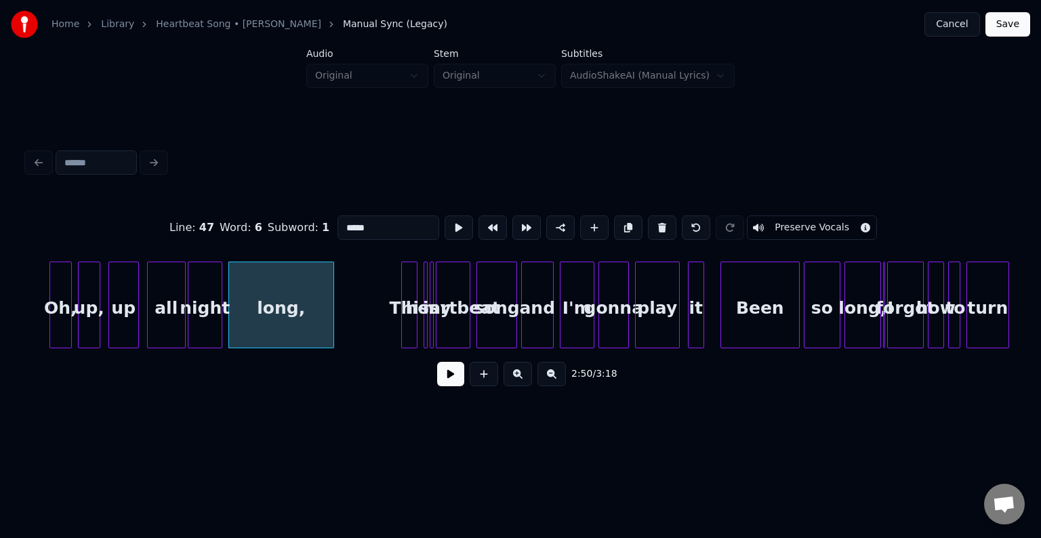
click at [464, 385] on div "2:50 / 3:18" at bounding box center [520, 374] width 965 height 30
click at [455, 382] on button at bounding box center [450, 374] width 27 height 24
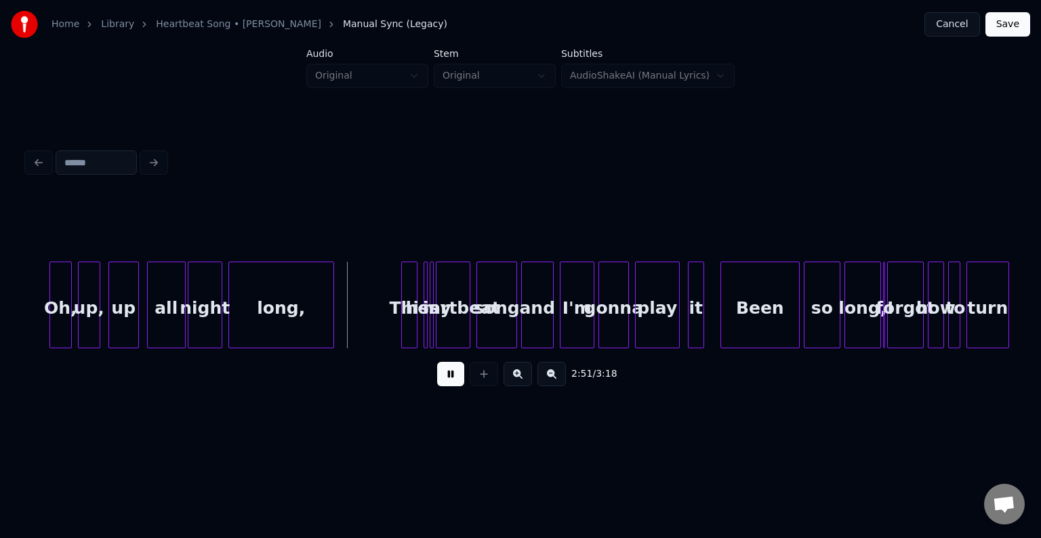
click at [453, 382] on button at bounding box center [450, 374] width 27 height 24
click at [352, 327] on div "This" at bounding box center [353, 308] width 15 height 92
click at [426, 321] on div "is" at bounding box center [432, 305] width 16 height 87
click at [427, 325] on div at bounding box center [426, 304] width 4 height 85
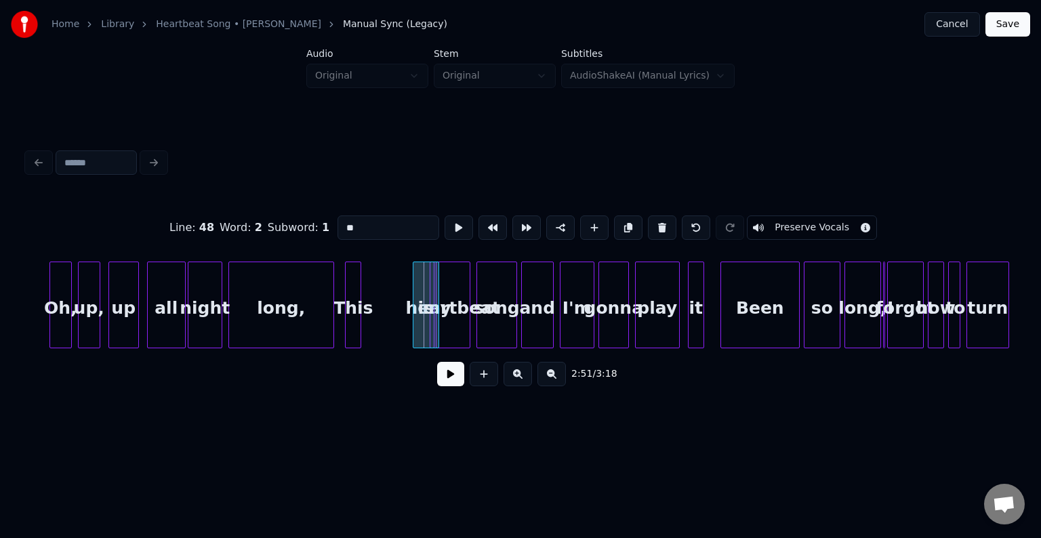
click at [413, 326] on div at bounding box center [415, 304] width 4 height 85
click at [378, 330] on div "is" at bounding box center [377, 308] width 28 height 92
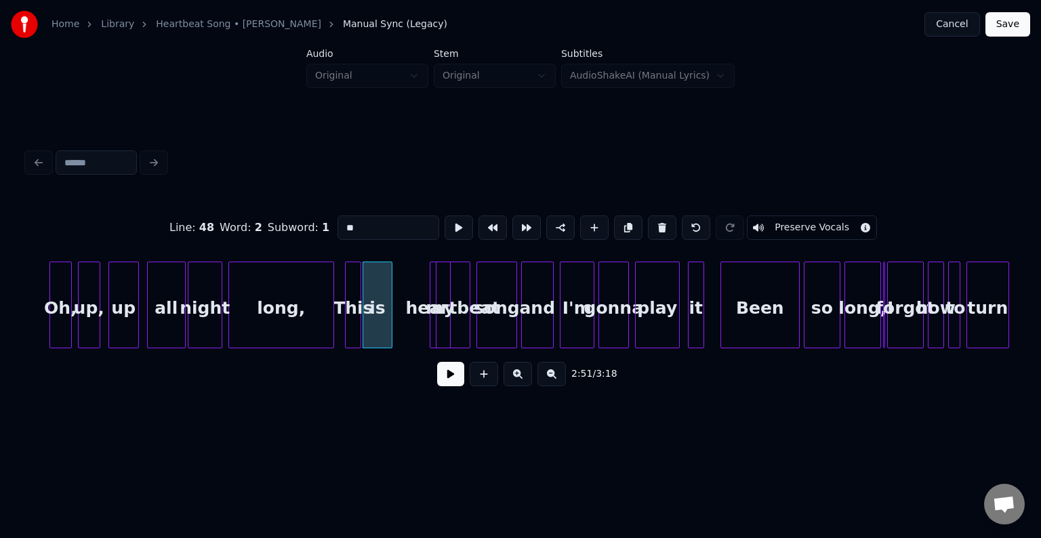
click at [445, 319] on div "my" at bounding box center [441, 305] width 22 height 87
click at [412, 324] on div "my" at bounding box center [411, 308] width 20 height 92
click at [385, 323] on div "is" at bounding box center [383, 308] width 28 height 92
click at [365, 327] on div at bounding box center [363, 304] width 4 height 85
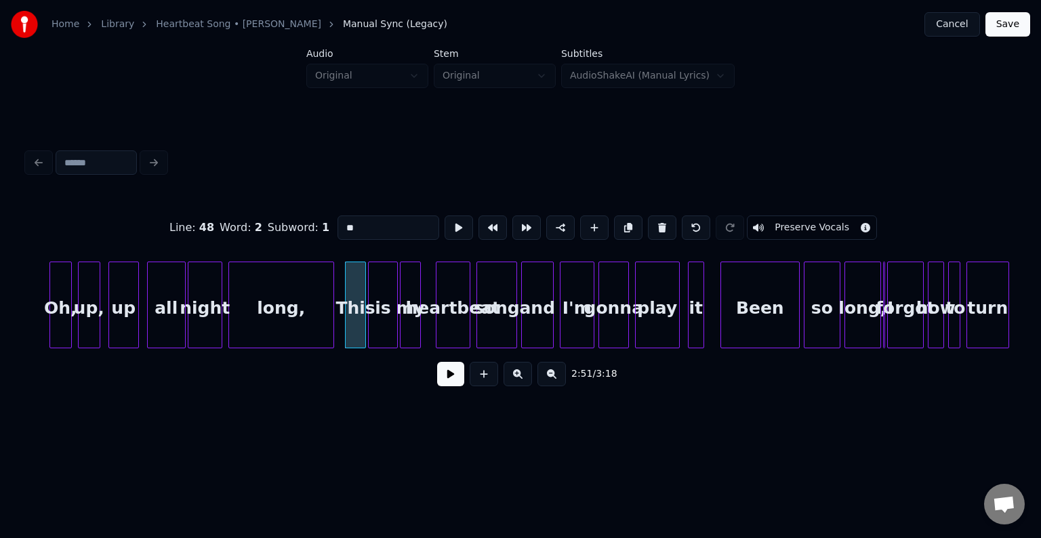
click at [446, 383] on button at bounding box center [450, 374] width 27 height 24
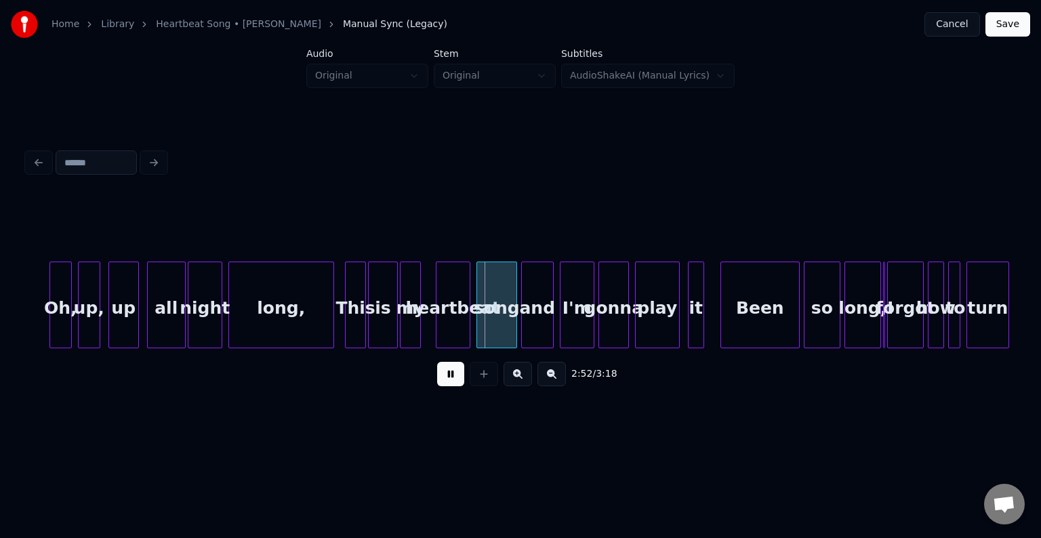
click at [323, 322] on div "long," at bounding box center [281, 308] width 104 height 92
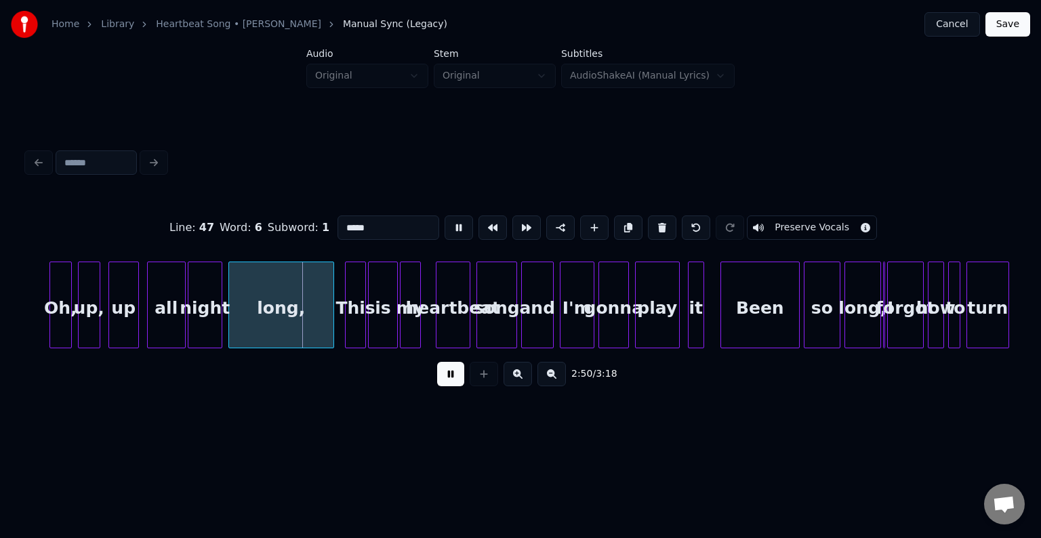
click at [456, 379] on button at bounding box center [450, 374] width 27 height 24
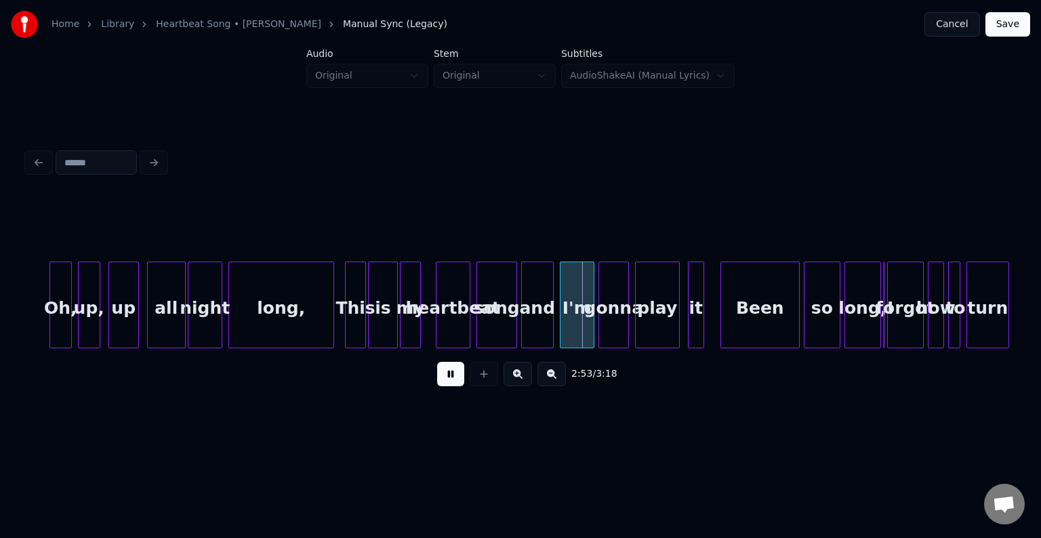
click at [449, 386] on button at bounding box center [450, 374] width 27 height 24
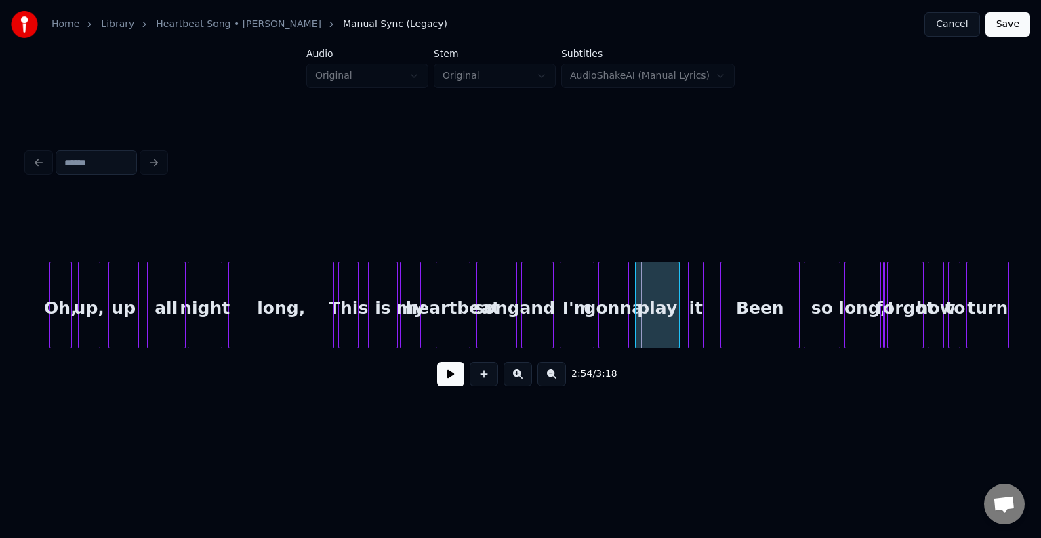
click at [344, 323] on div "This" at bounding box center [348, 308] width 19 height 92
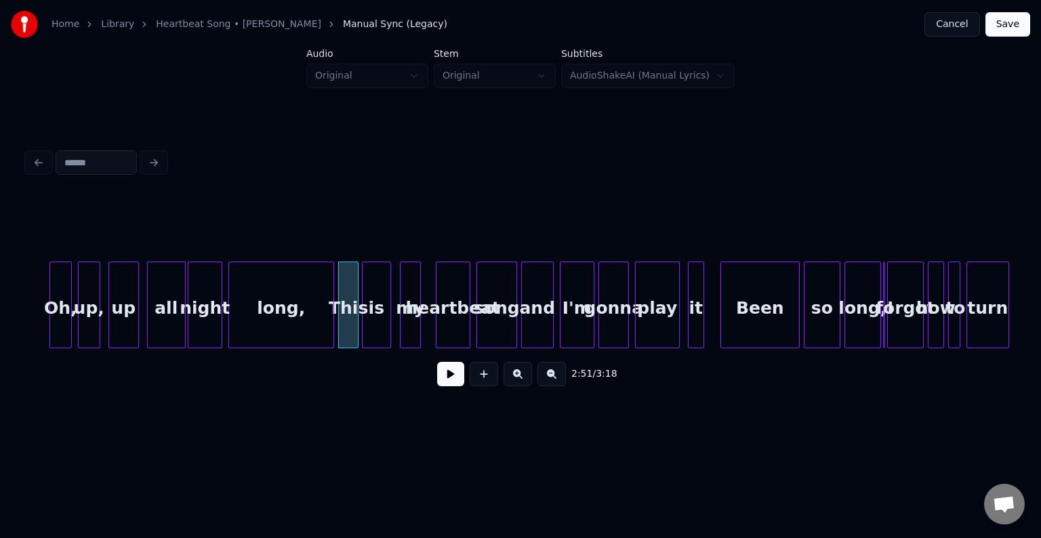
click at [374, 324] on div "is" at bounding box center [377, 308] width 28 height 92
click at [374, 325] on div at bounding box center [374, 304] width 4 height 85
click at [388, 327] on div "my" at bounding box center [390, 308] width 20 height 92
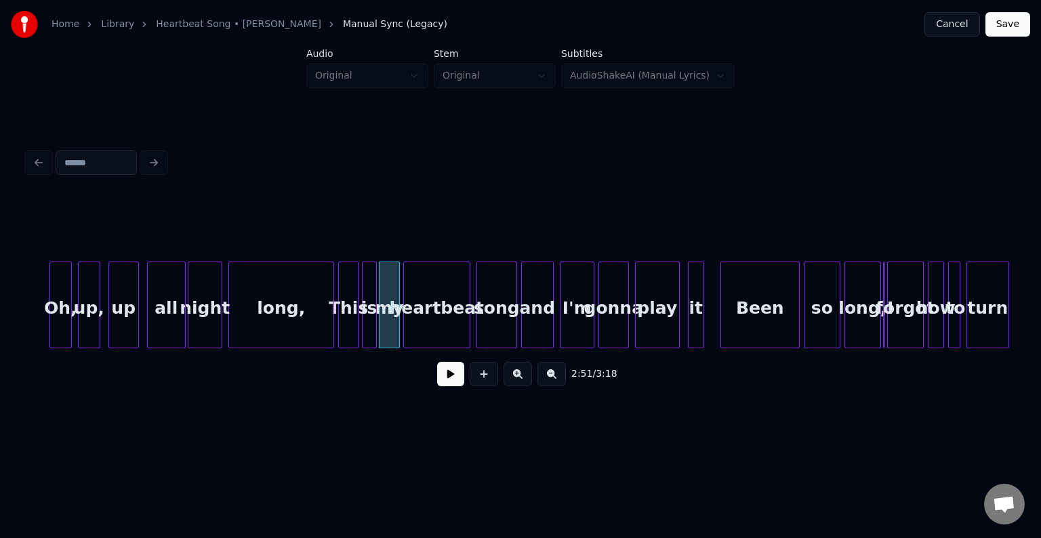
click at [407, 323] on div at bounding box center [406, 304] width 4 height 85
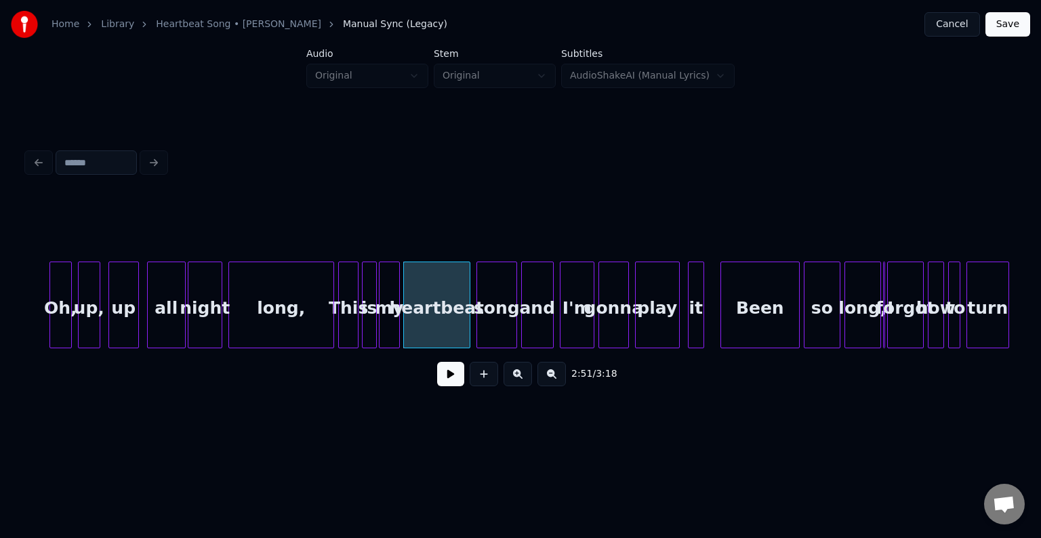
click at [344, 325] on div "This" at bounding box center [348, 308] width 19 height 92
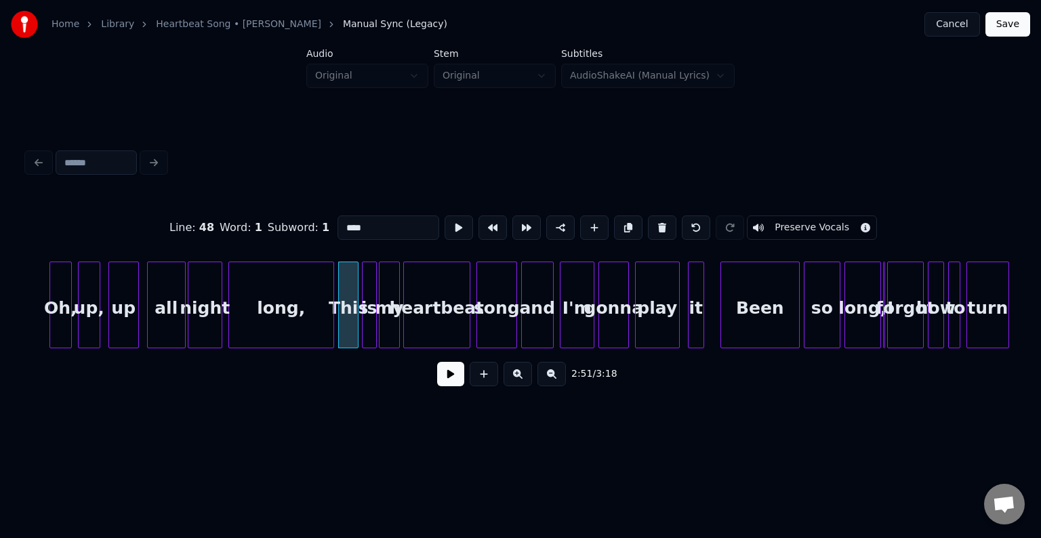
click at [445, 380] on button at bounding box center [450, 374] width 27 height 24
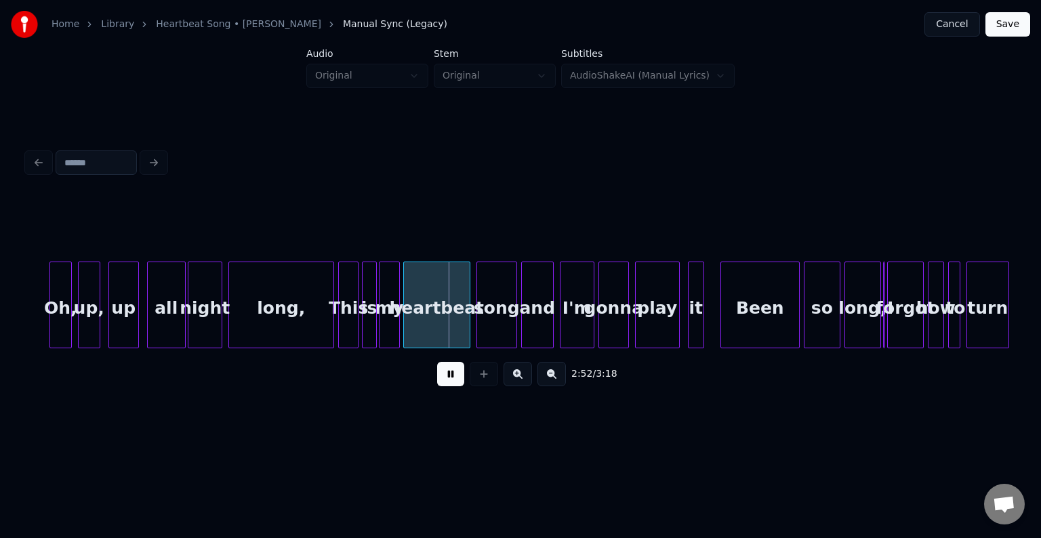
click at [293, 318] on div "long," at bounding box center [281, 308] width 104 height 92
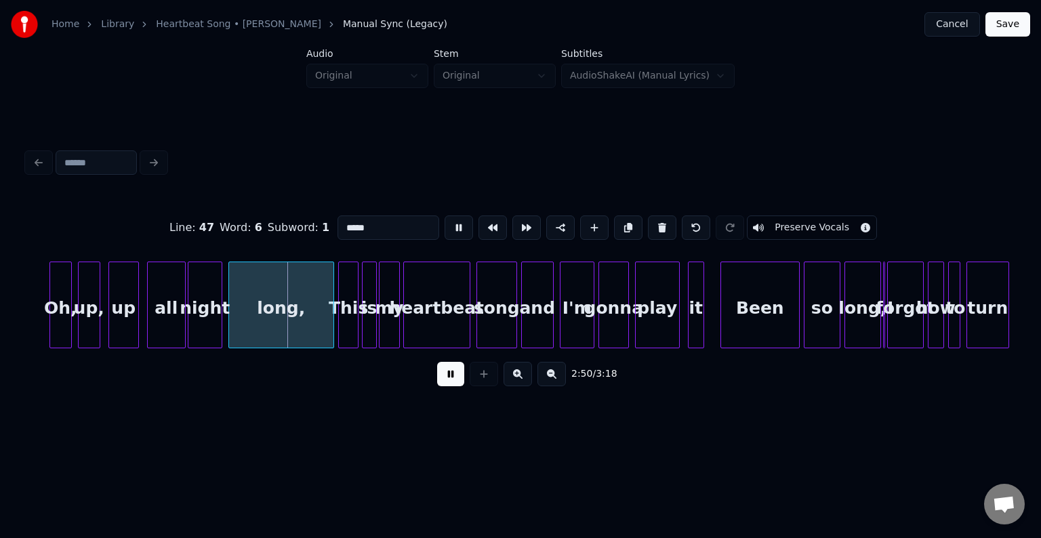
click at [452, 373] on button at bounding box center [450, 374] width 27 height 24
click at [453, 373] on button at bounding box center [450, 374] width 27 height 24
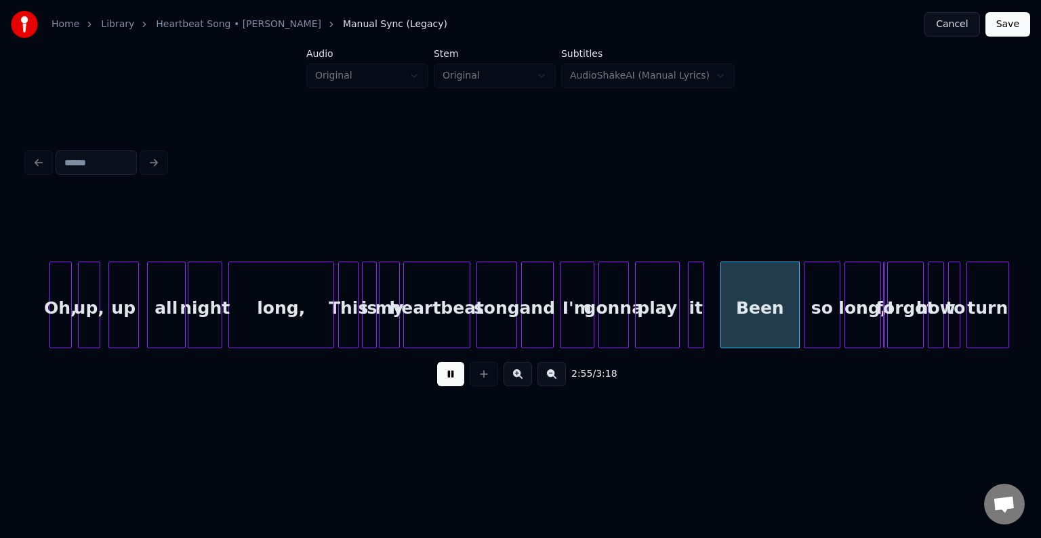
click at [458, 375] on button at bounding box center [450, 374] width 27 height 24
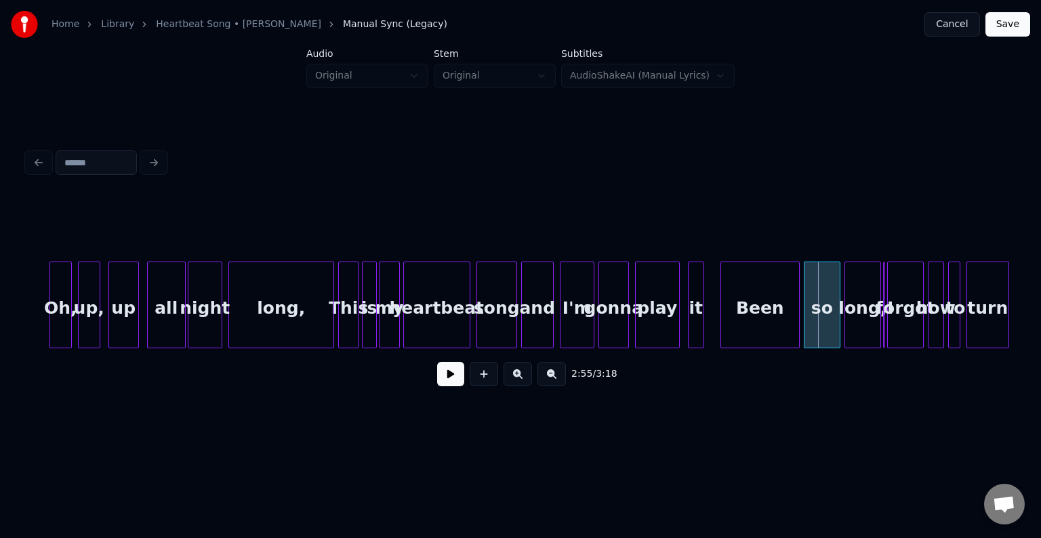
click at [732, 320] on div "Been" at bounding box center [760, 308] width 78 height 92
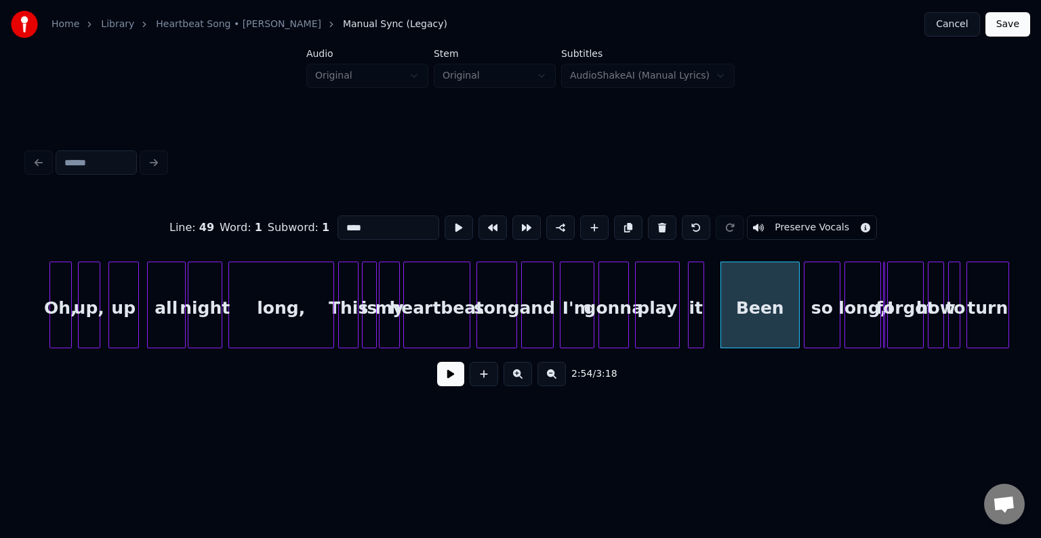
click at [448, 382] on button at bounding box center [450, 374] width 27 height 24
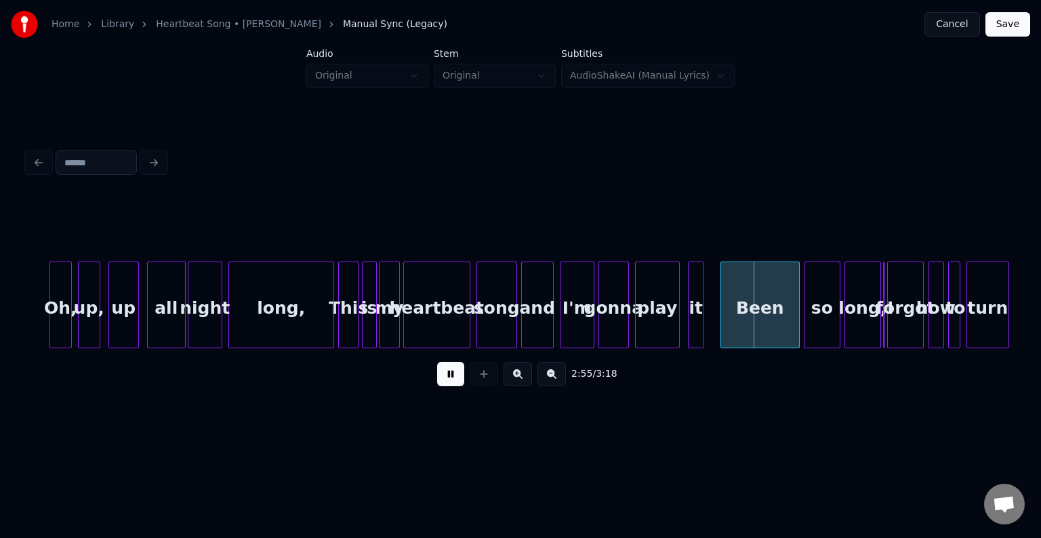
drag, startPoint x: 448, startPoint y: 382, endPoint x: 656, endPoint y: 331, distance: 214.4
click at [449, 382] on button at bounding box center [450, 374] width 27 height 24
click at [749, 319] on div at bounding box center [750, 304] width 4 height 85
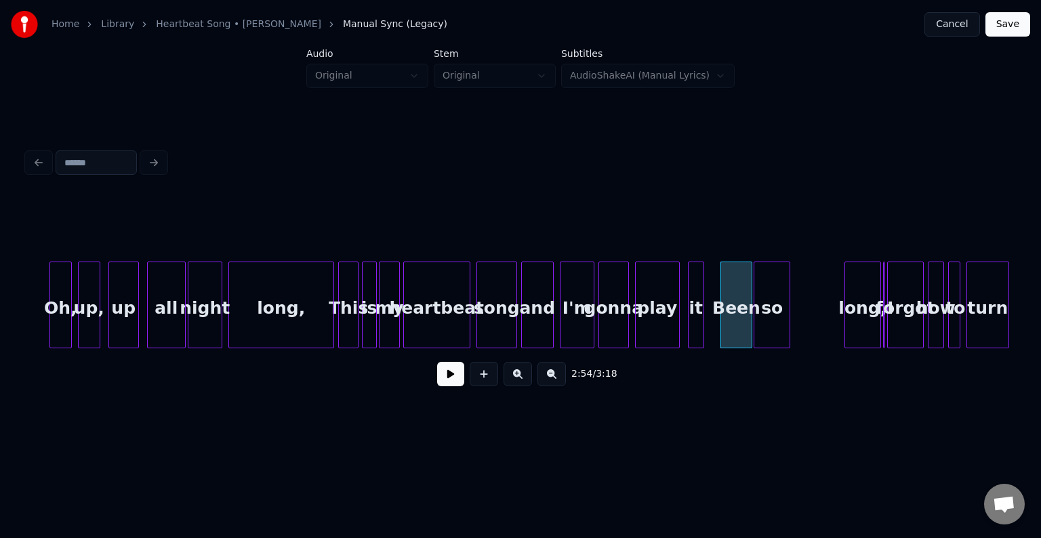
click at [777, 314] on div "so" at bounding box center [771, 308] width 35 height 92
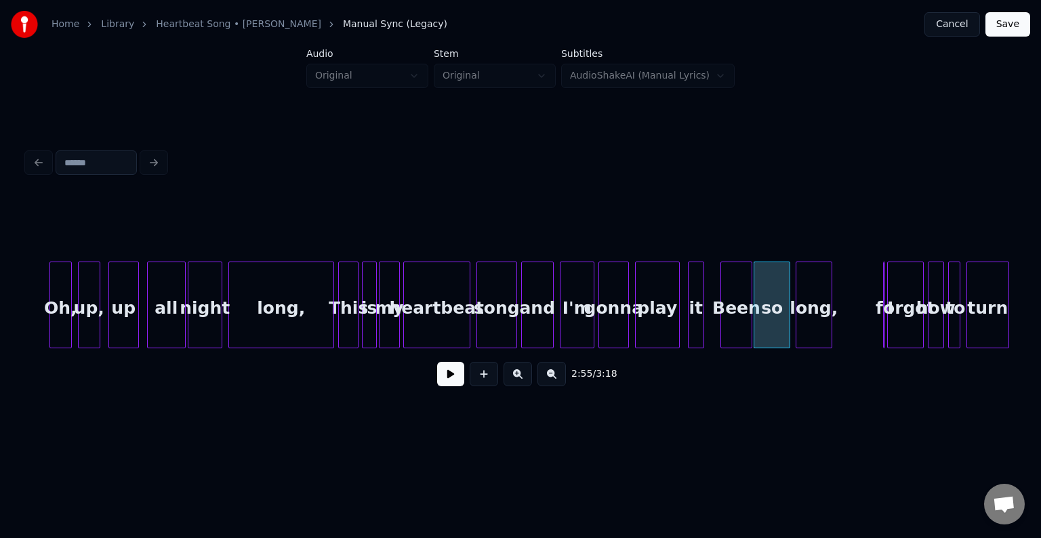
click at [809, 322] on div "long," at bounding box center [813, 308] width 35 height 92
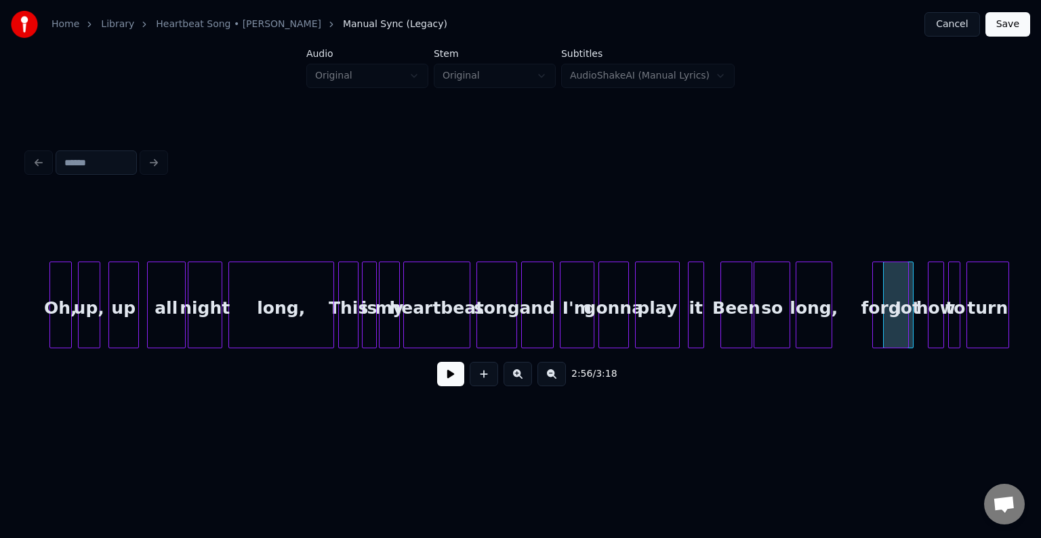
click at [882, 321] on div "forgot" at bounding box center [890, 308] width 35 height 92
click at [897, 300] on div "forgot" at bounding box center [890, 308] width 35 height 92
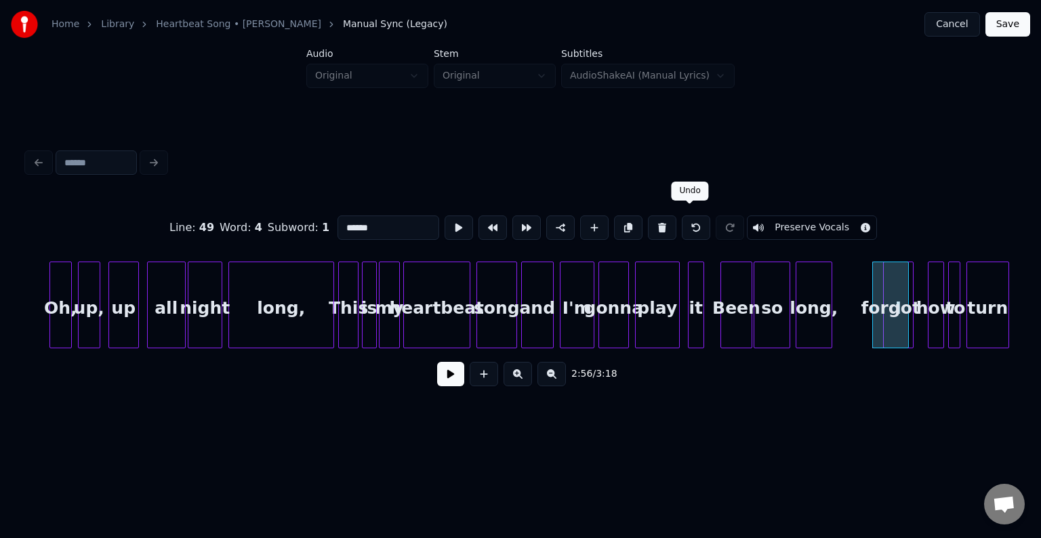
click at [683, 216] on button at bounding box center [696, 228] width 28 height 24
click at [883, 326] on div "I" at bounding box center [898, 305] width 30 height 87
click at [870, 322] on div at bounding box center [871, 304] width 4 height 85
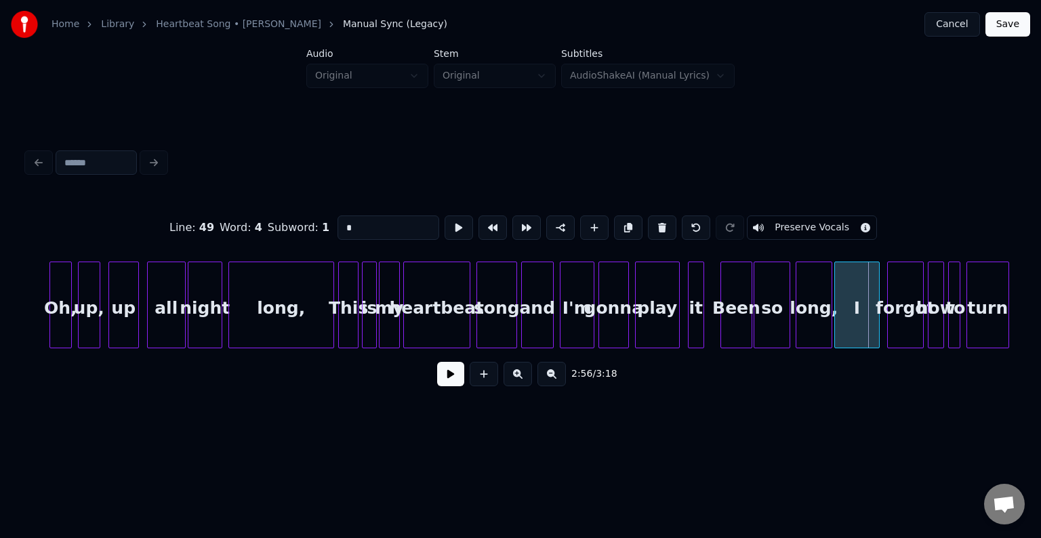
click at [851, 313] on div "I" at bounding box center [857, 308] width 44 height 92
click at [850, 321] on div at bounding box center [851, 304] width 4 height 85
click at [888, 314] on div at bounding box center [890, 304] width 4 height 85
type input "******"
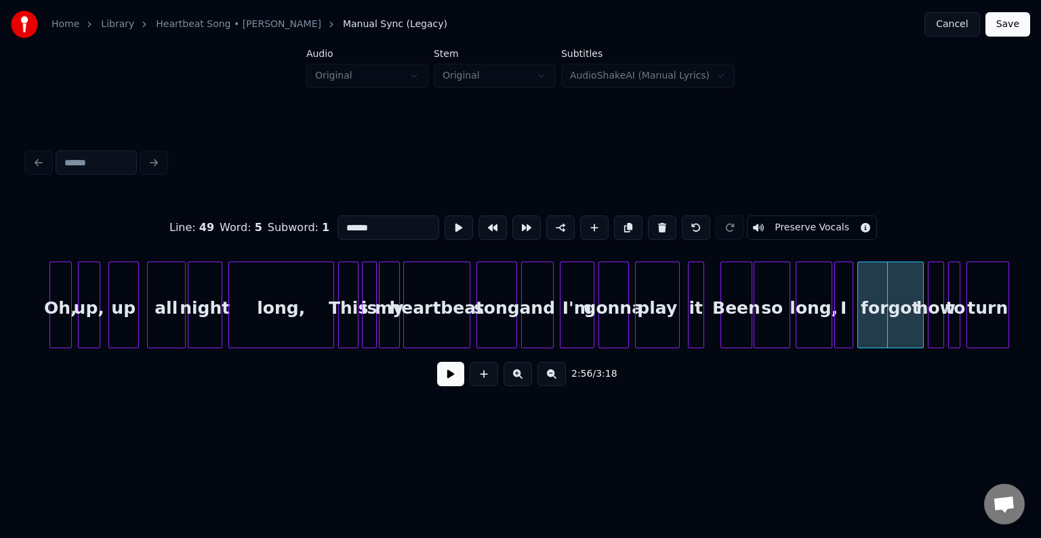
click at [858, 325] on div at bounding box center [860, 304] width 4 height 85
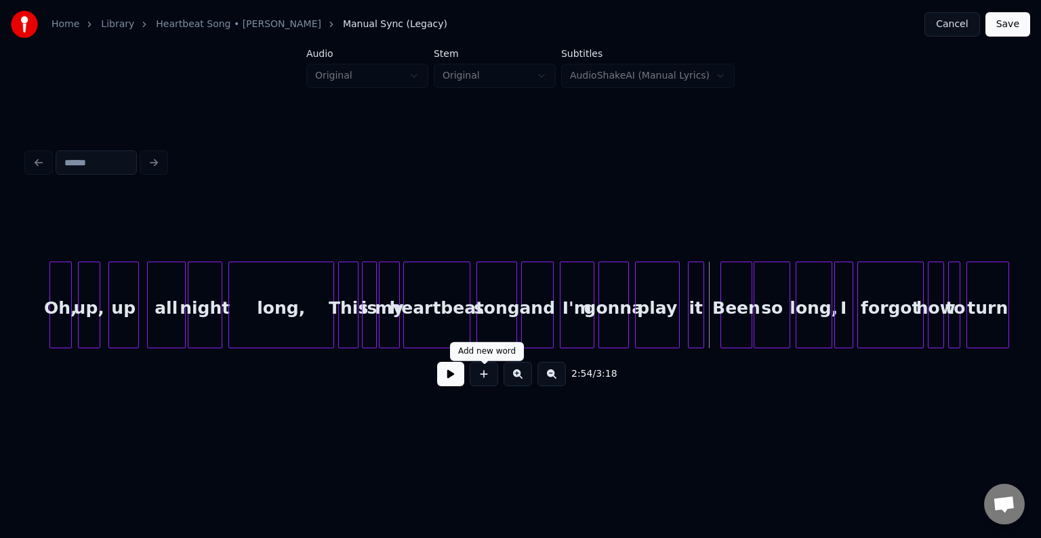
click at [455, 382] on button at bounding box center [450, 374] width 27 height 24
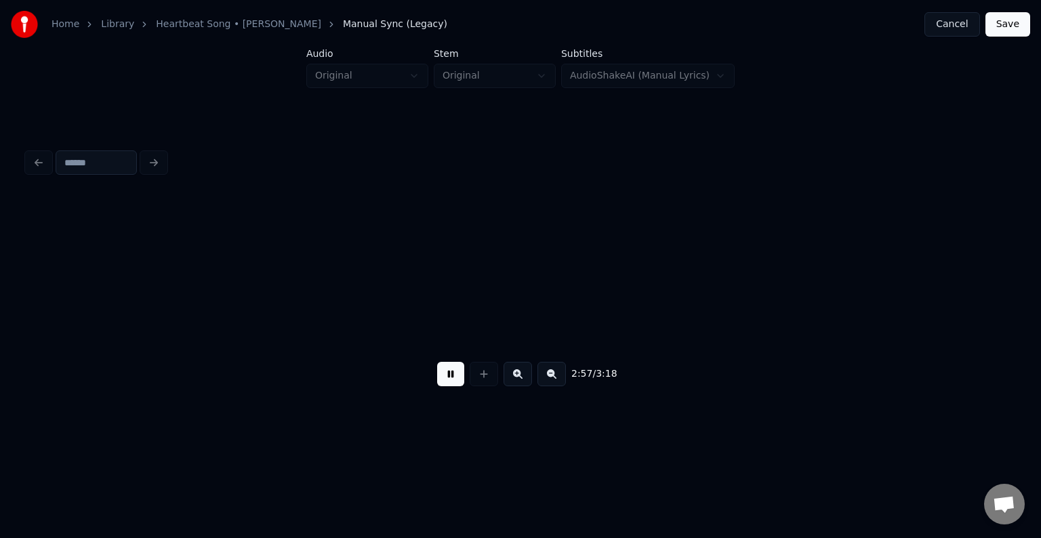
scroll to position [0, 18075]
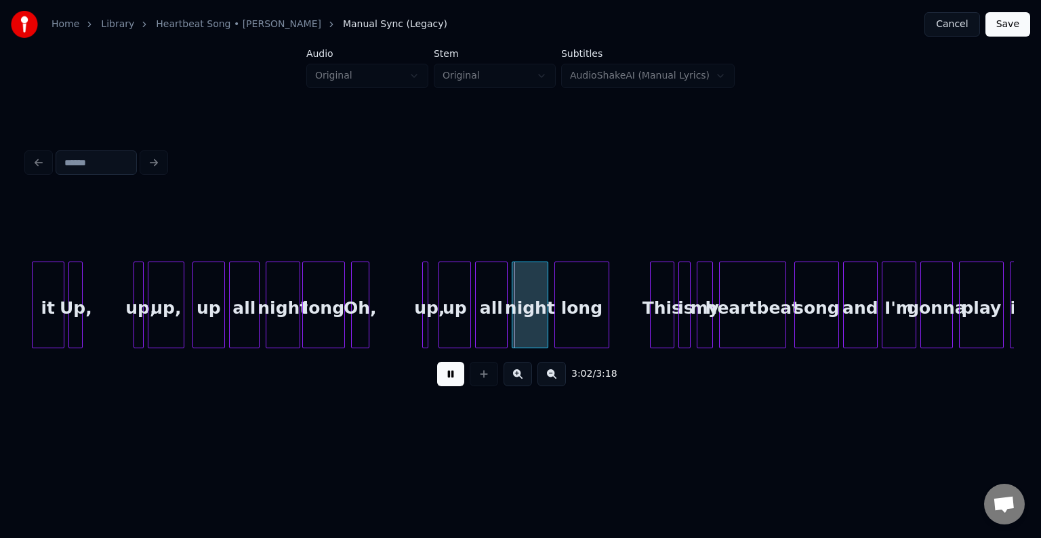
click at [451, 374] on button at bounding box center [450, 374] width 27 height 24
click at [111, 337] on div at bounding box center [112, 304] width 4 height 85
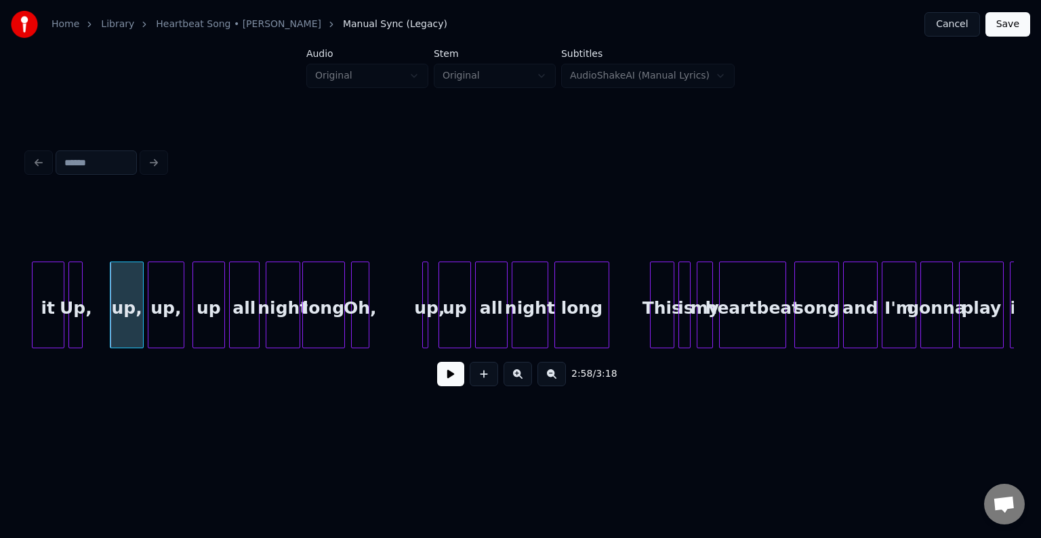
click at [76, 318] on div "Up," at bounding box center [76, 308] width 14 height 92
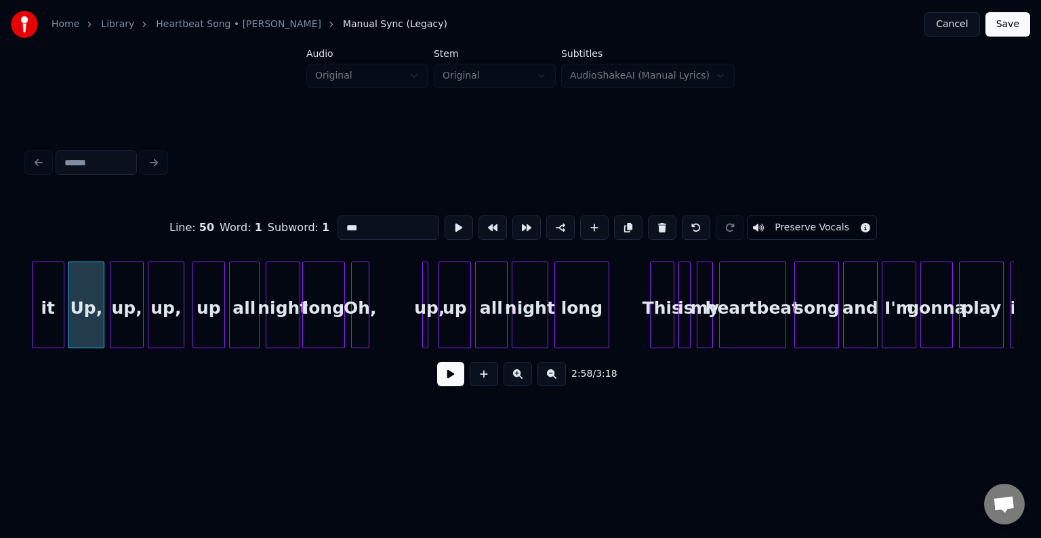
click at [100, 317] on div at bounding box center [102, 304] width 4 height 85
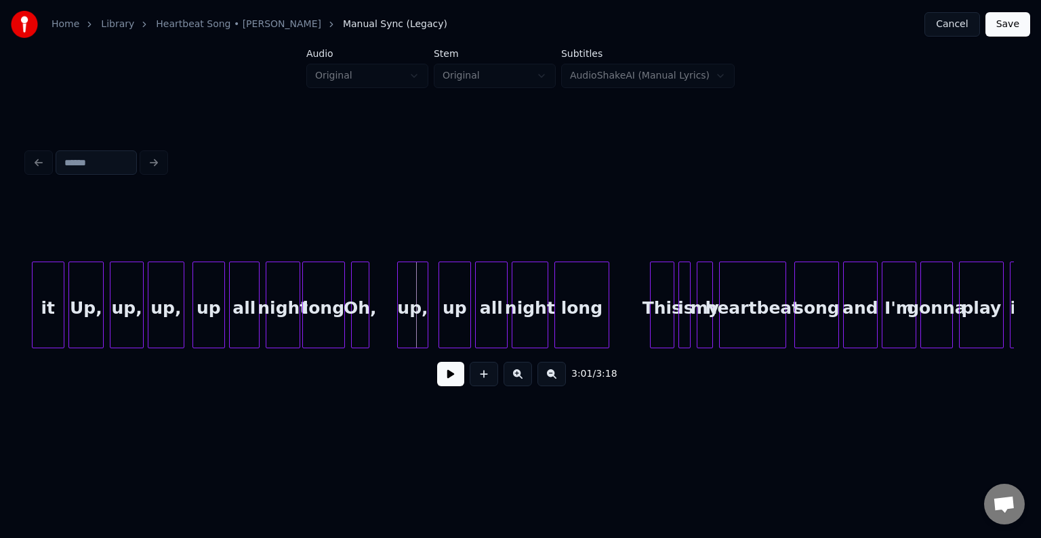
click at [398, 325] on div at bounding box center [400, 304] width 4 height 85
click at [390, 327] on div "up," at bounding box center [390, 308] width 30 height 92
click at [434, 319] on div at bounding box center [434, 304] width 4 height 85
click at [417, 323] on div "up" at bounding box center [427, 308] width 37 height 92
click at [54, 319] on div "it" at bounding box center [48, 308] width 31 height 92
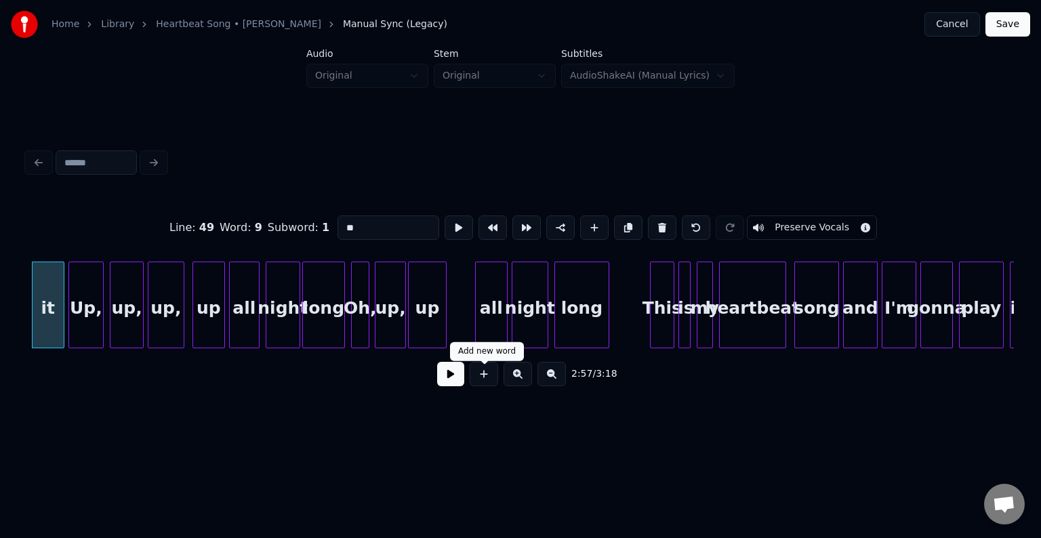
click at [454, 379] on button at bounding box center [450, 374] width 27 height 24
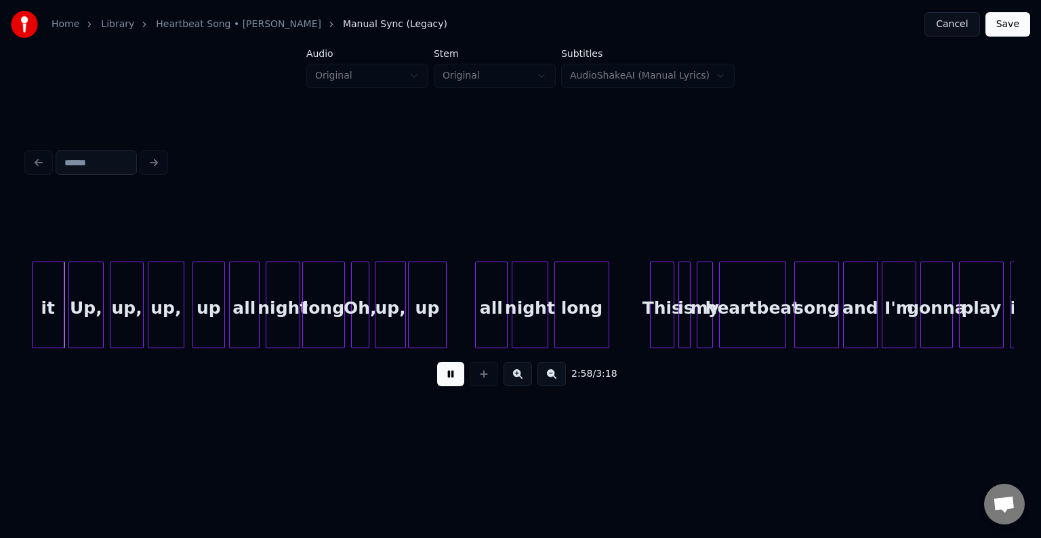
click at [454, 379] on button at bounding box center [450, 374] width 27 height 24
click at [355, 313] on div at bounding box center [354, 304] width 4 height 85
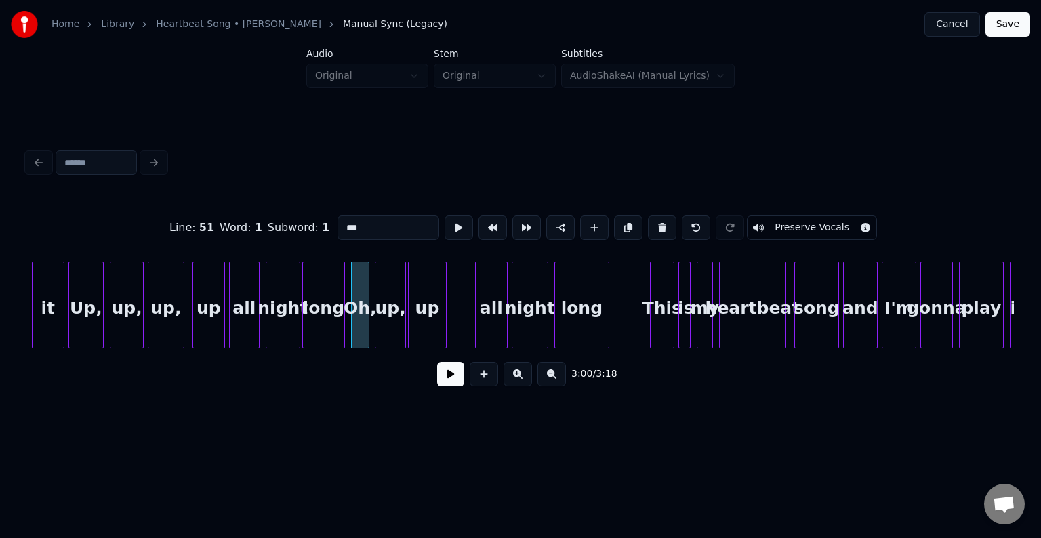
click at [452, 384] on button at bounding box center [450, 374] width 27 height 24
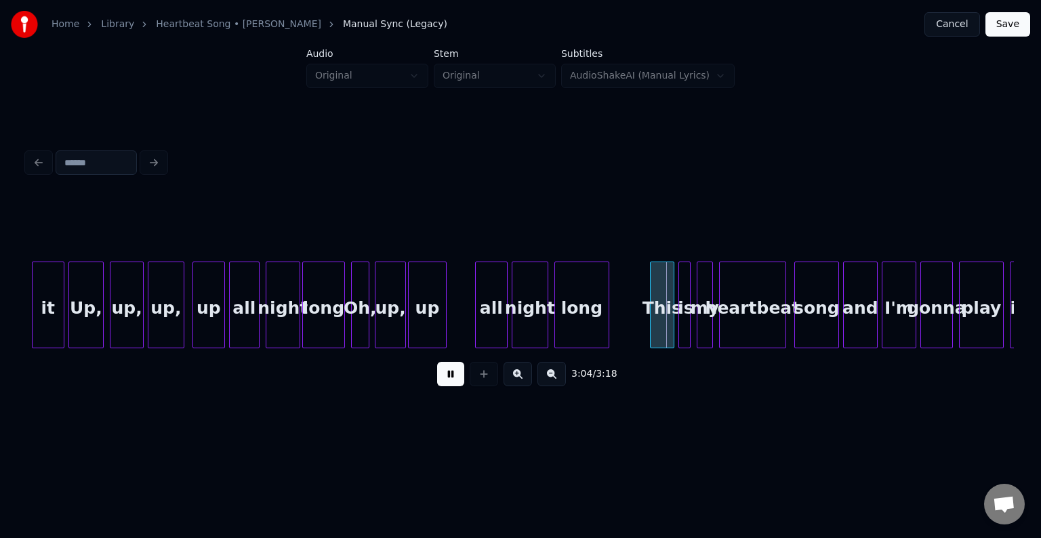
click at [447, 386] on button at bounding box center [450, 374] width 27 height 24
click at [452, 327] on div at bounding box center [453, 304] width 4 height 85
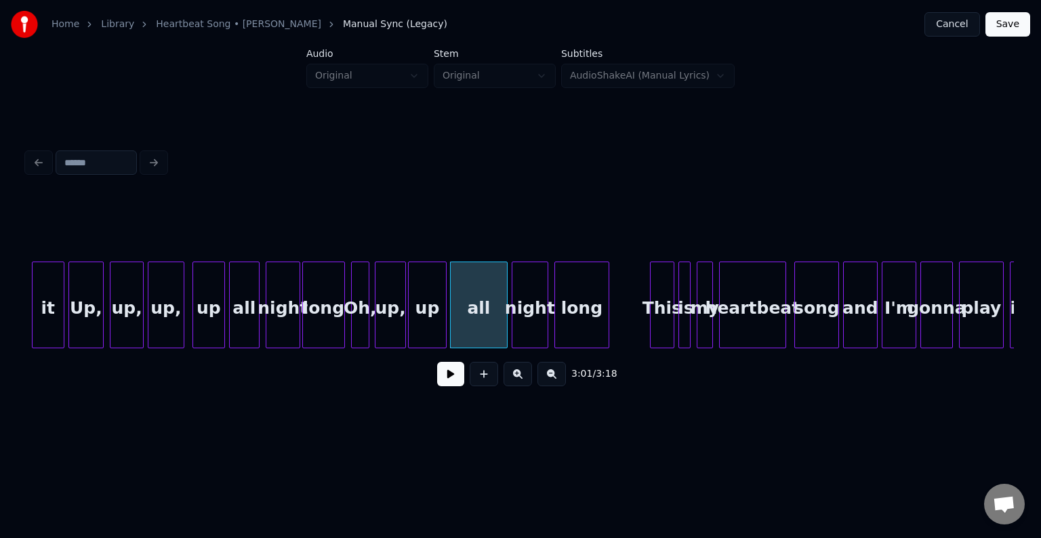
click at [445, 382] on button at bounding box center [450, 374] width 27 height 24
drag, startPoint x: 445, startPoint y: 382, endPoint x: 447, endPoint y: 430, distance: 48.2
click at [447, 430] on div "3:03 / 3:18" at bounding box center [521, 271] width 998 height 323
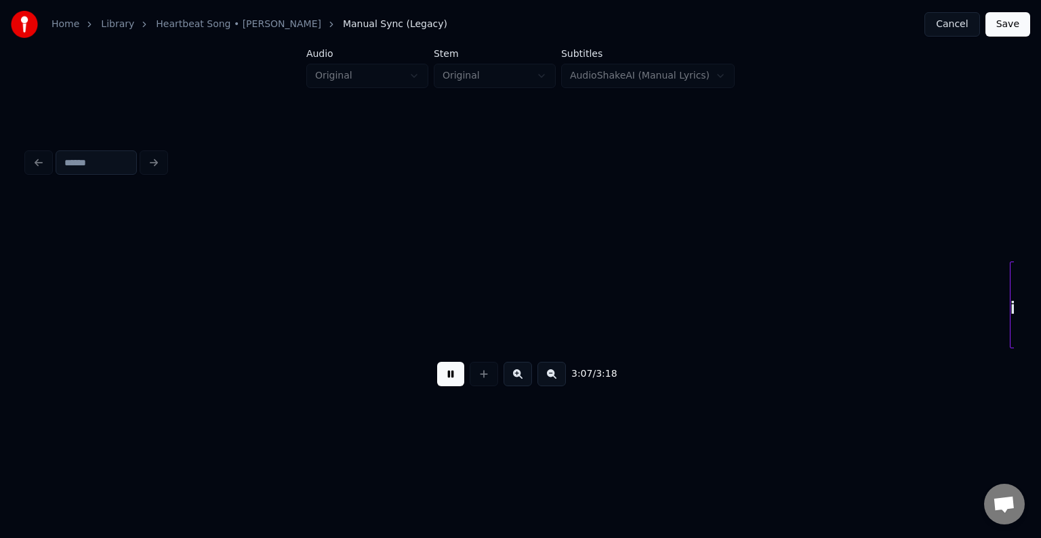
scroll to position [0, 19062]
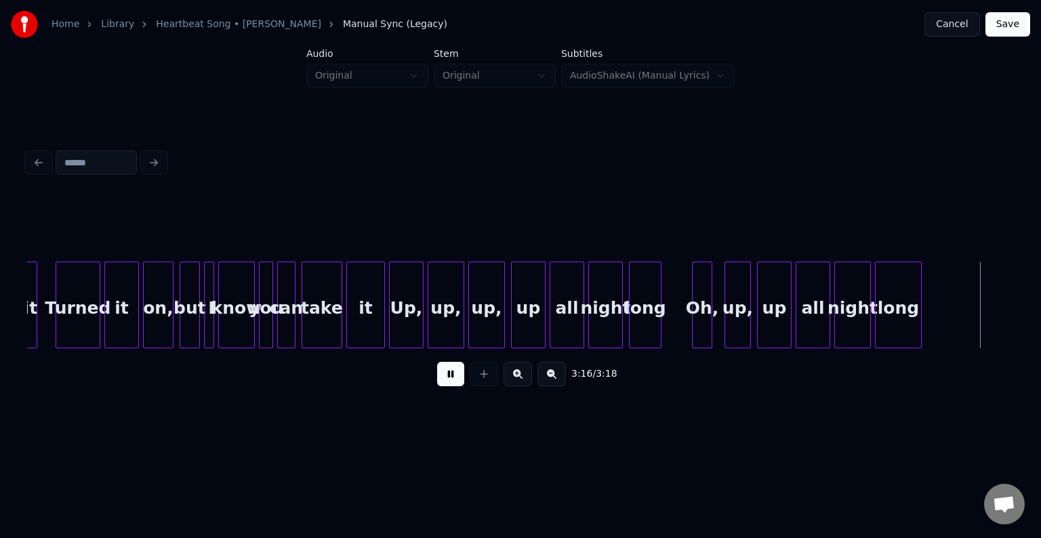
click at [1027, 28] on button "Save" at bounding box center [1007, 24] width 45 height 24
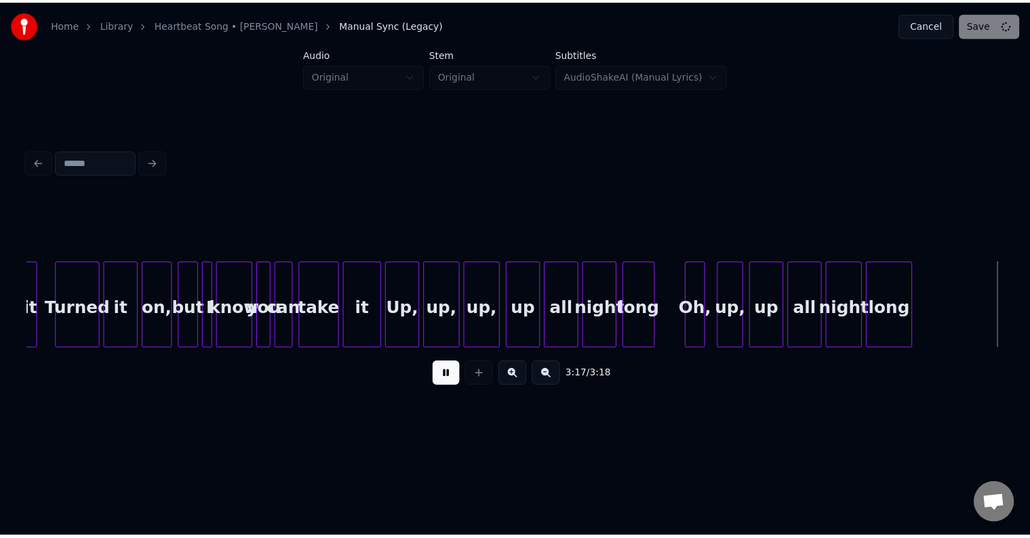
scroll to position [0, 19226]
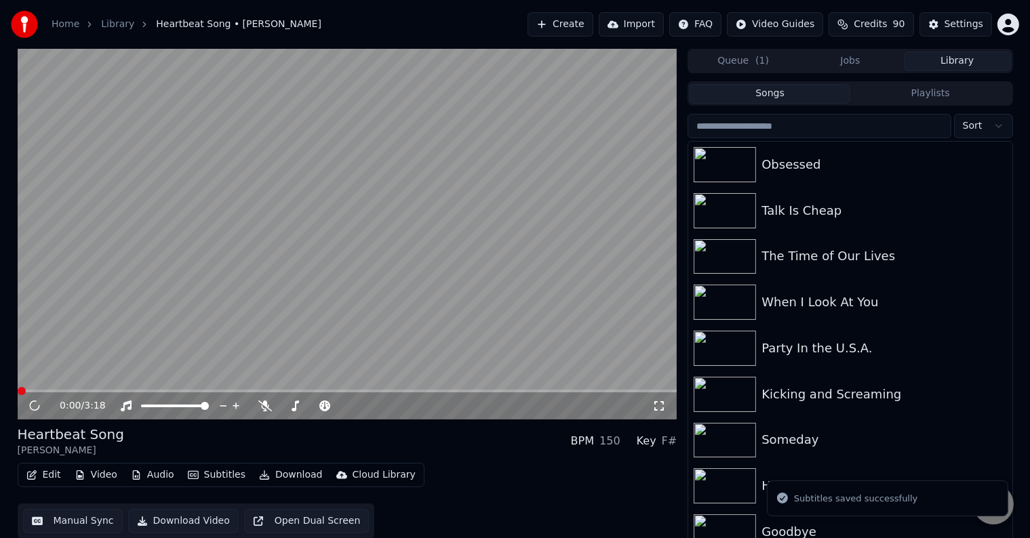
click at [291, 484] on button "Download" at bounding box center [290, 475] width 75 height 19
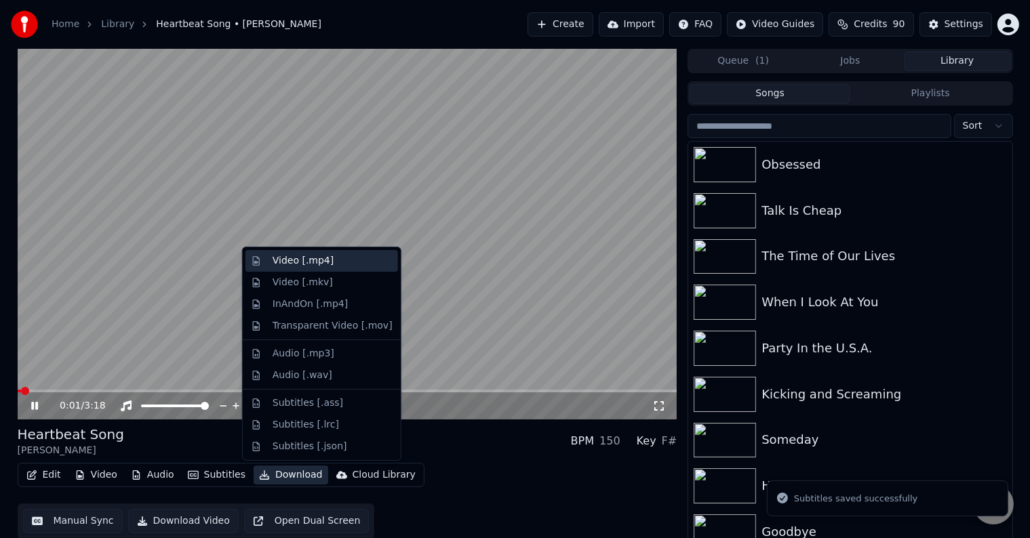
click at [288, 258] on div "Video [.mp4]" at bounding box center [302, 261] width 61 height 14
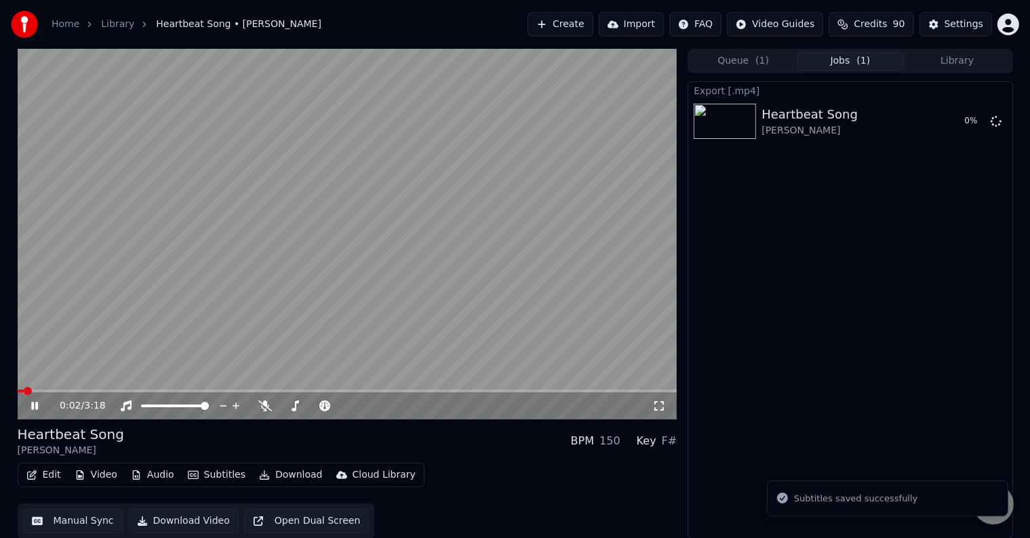
click at [34, 406] on icon at bounding box center [44, 406] width 32 height 11
click at [969, 66] on button "Library" at bounding box center [956, 62] width 107 height 20
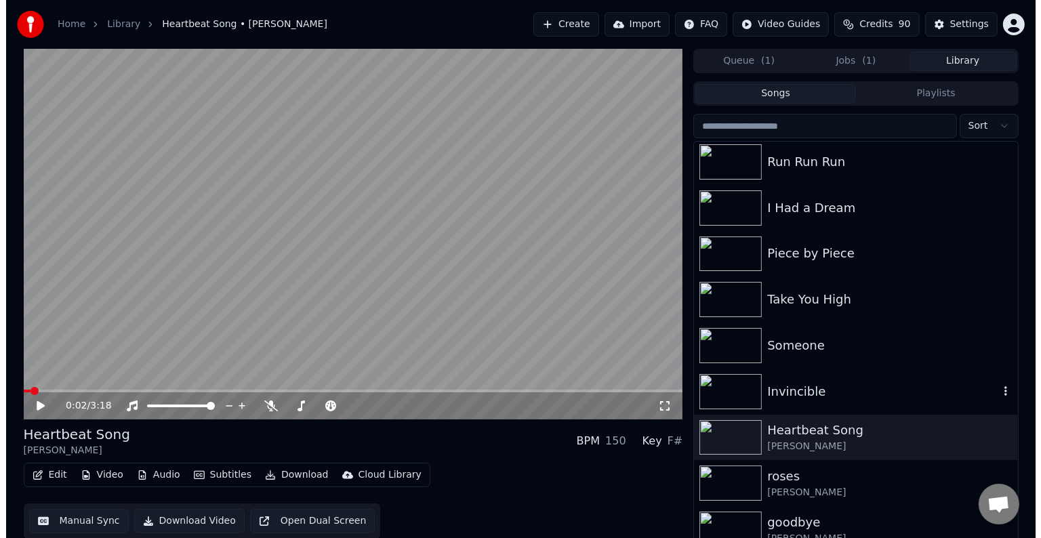
scroll to position [10910, 0]
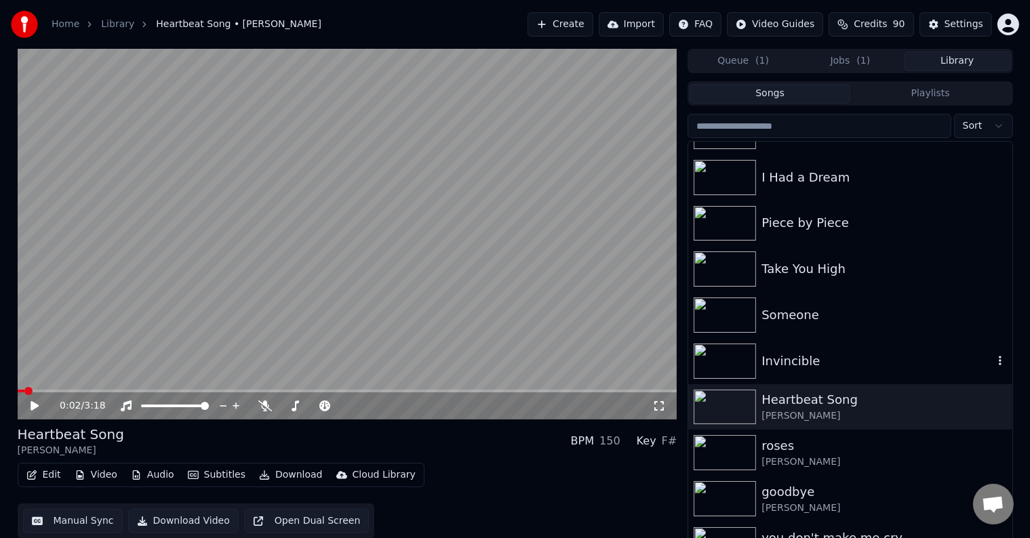
click at [828, 370] on div "Invincible" at bounding box center [849, 361] width 323 height 46
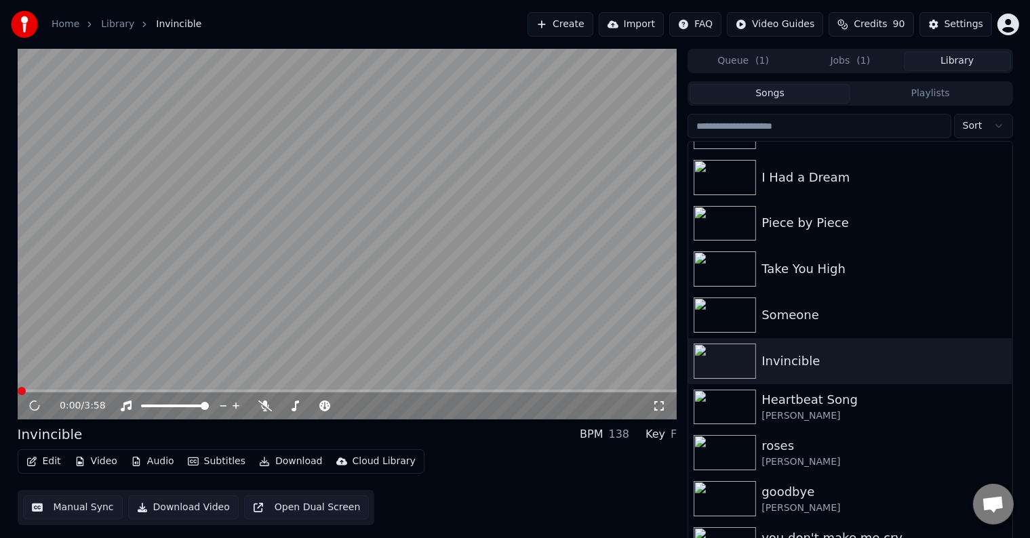
click at [40, 462] on button "Edit" at bounding box center [43, 461] width 45 height 19
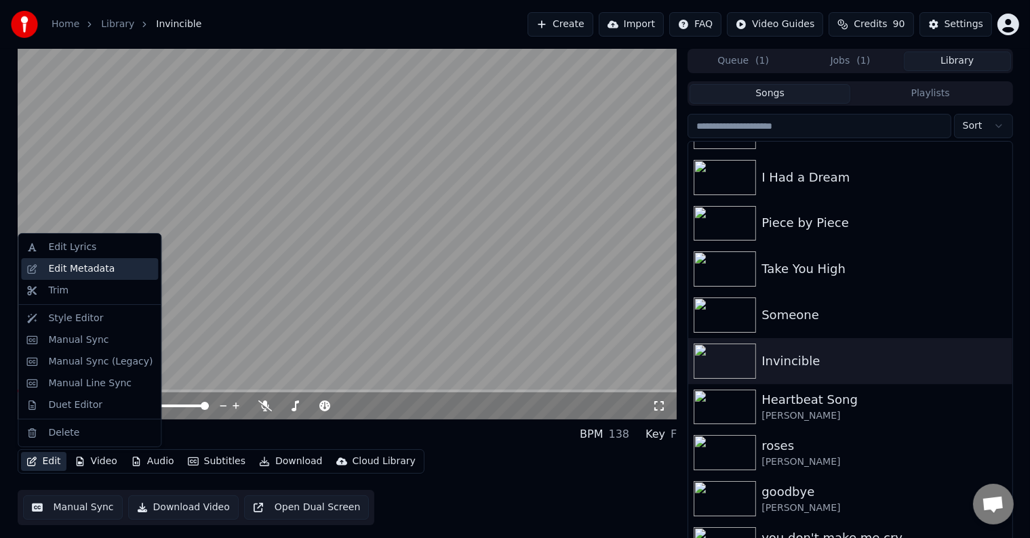
click at [86, 274] on div "Edit Metadata" at bounding box center [81, 269] width 66 height 14
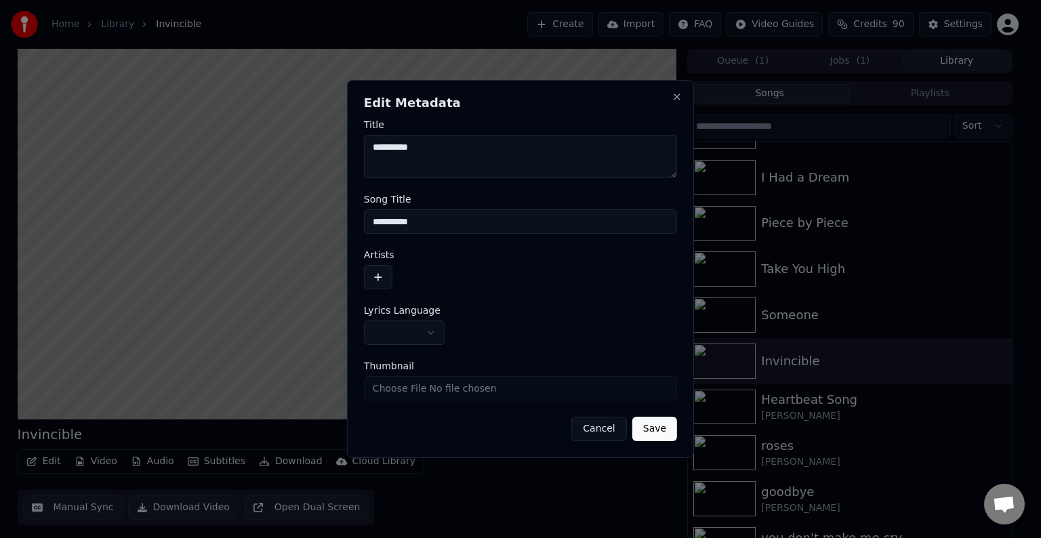
click at [428, 336] on button "button" at bounding box center [404, 333] width 81 height 24
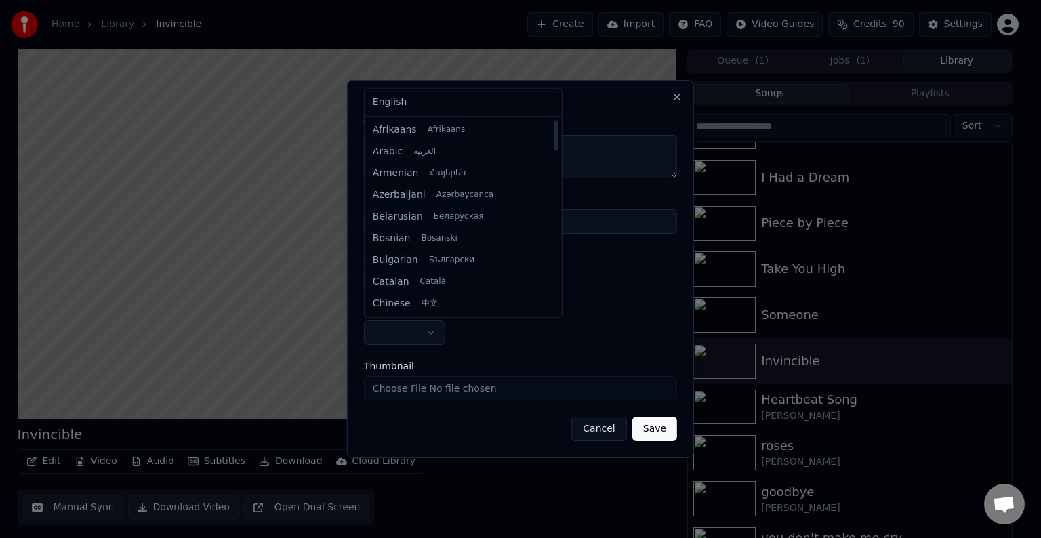
select select "**"
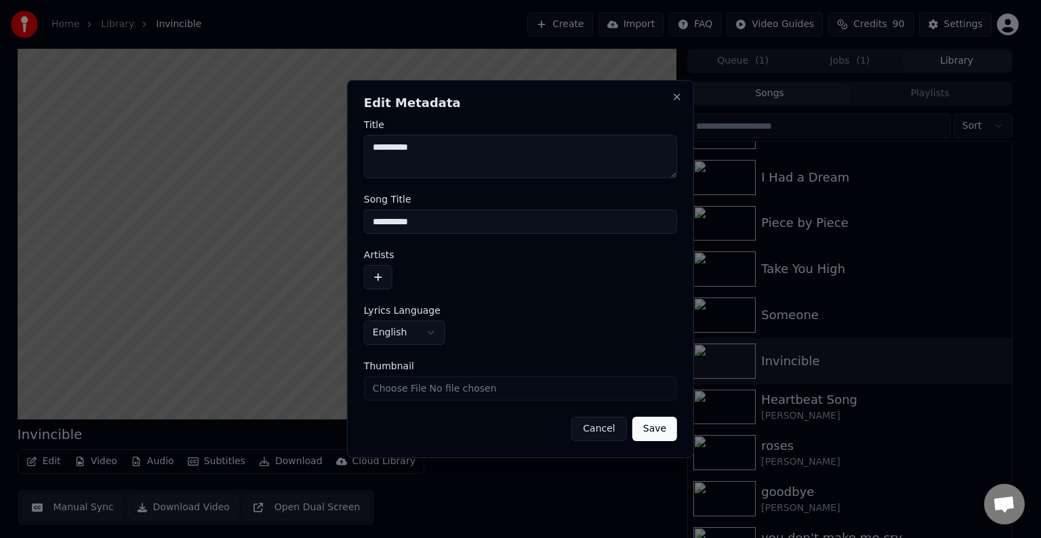
click at [378, 289] on form "**********" at bounding box center [520, 280] width 313 height 321
click at [384, 282] on button "button" at bounding box center [378, 277] width 28 height 24
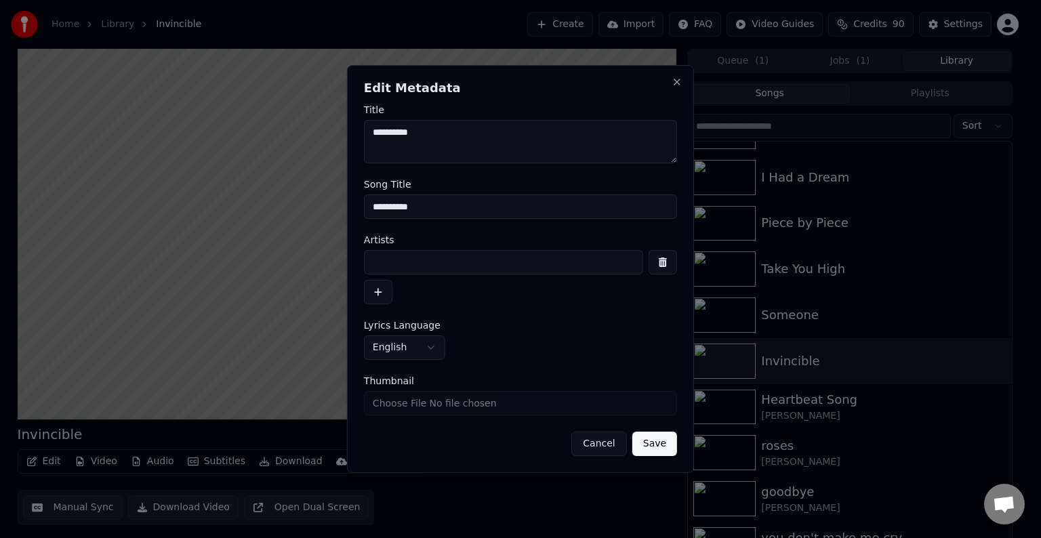
click at [458, 260] on input at bounding box center [503, 262] width 279 height 24
type input "**********"
click at [632, 432] on button "Save" at bounding box center [654, 444] width 45 height 24
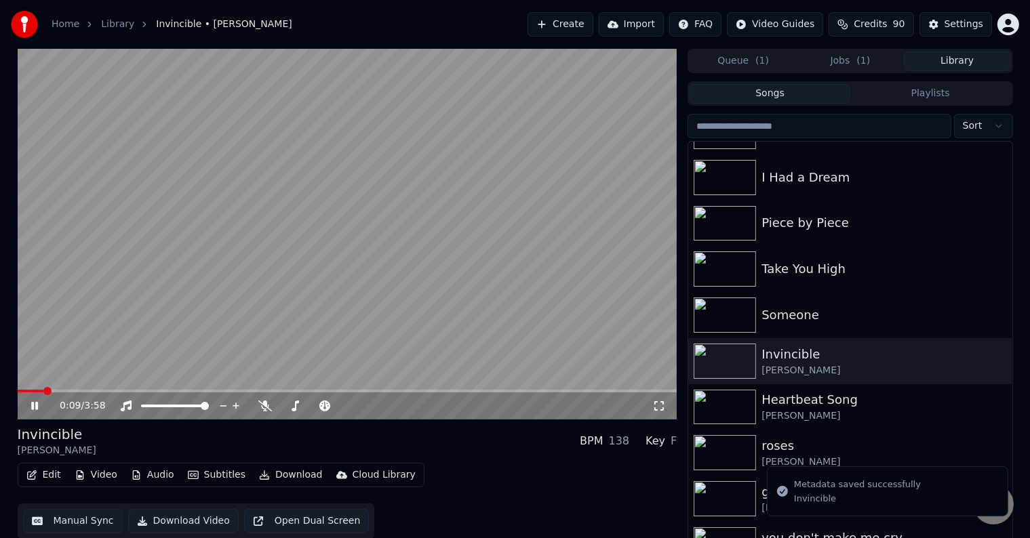
click at [43, 475] on button "Edit" at bounding box center [43, 475] width 45 height 19
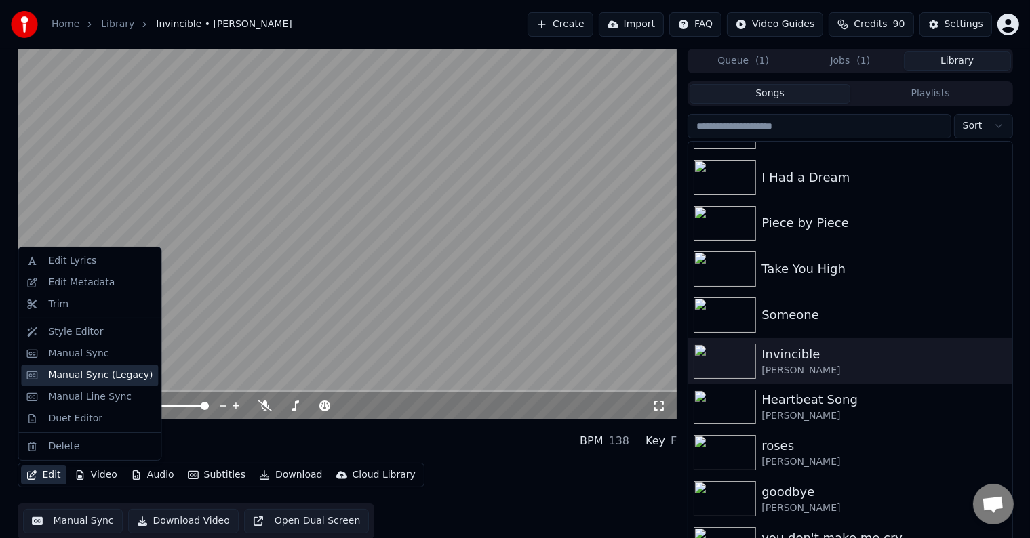
click at [71, 374] on div "Manual Sync (Legacy)" at bounding box center [100, 376] width 104 height 14
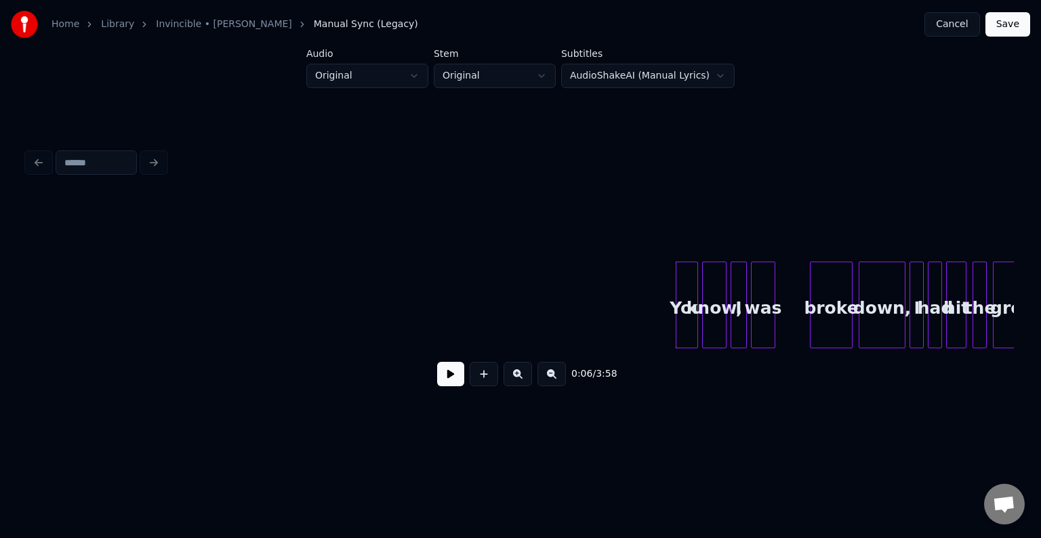
click at [453, 381] on button at bounding box center [450, 374] width 27 height 24
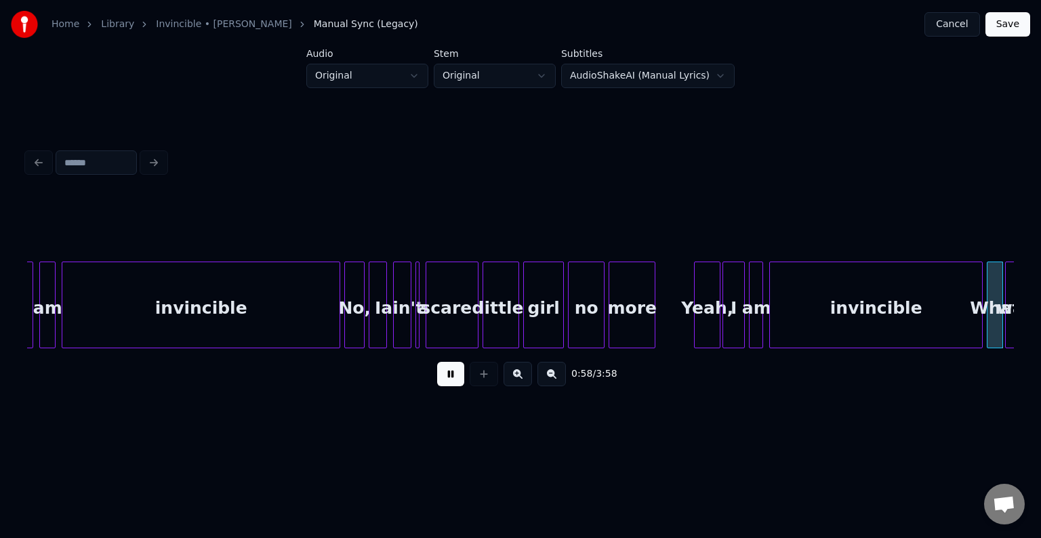
scroll to position [0, 5924]
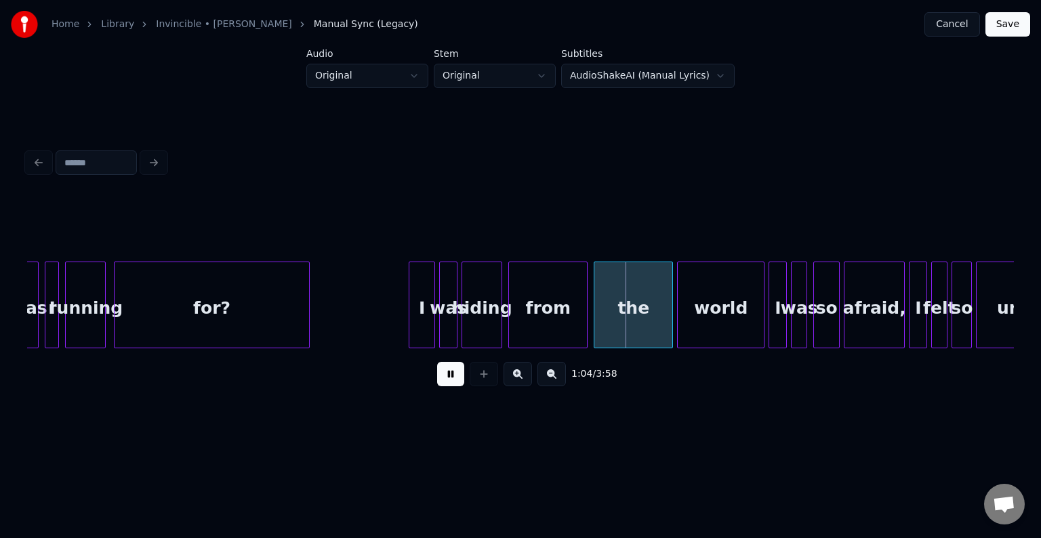
click at [305, 315] on div at bounding box center [307, 304] width 4 height 85
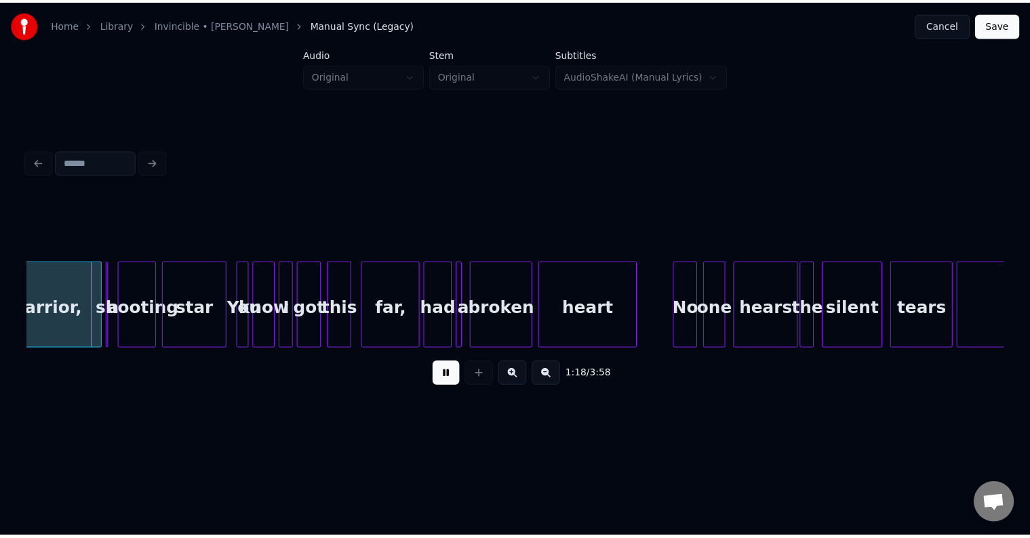
scroll to position [0, 7431]
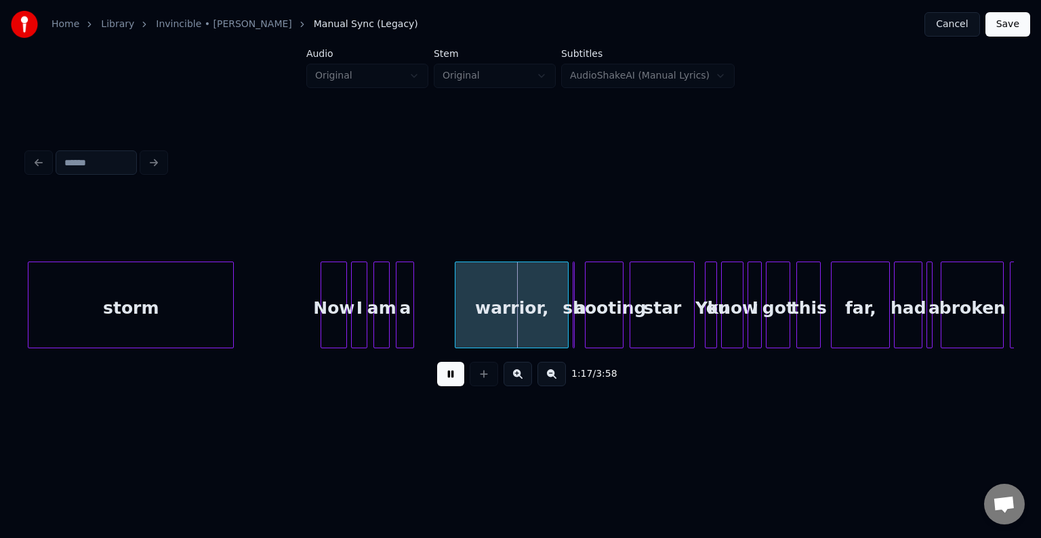
click at [232, 314] on div at bounding box center [231, 304] width 4 height 85
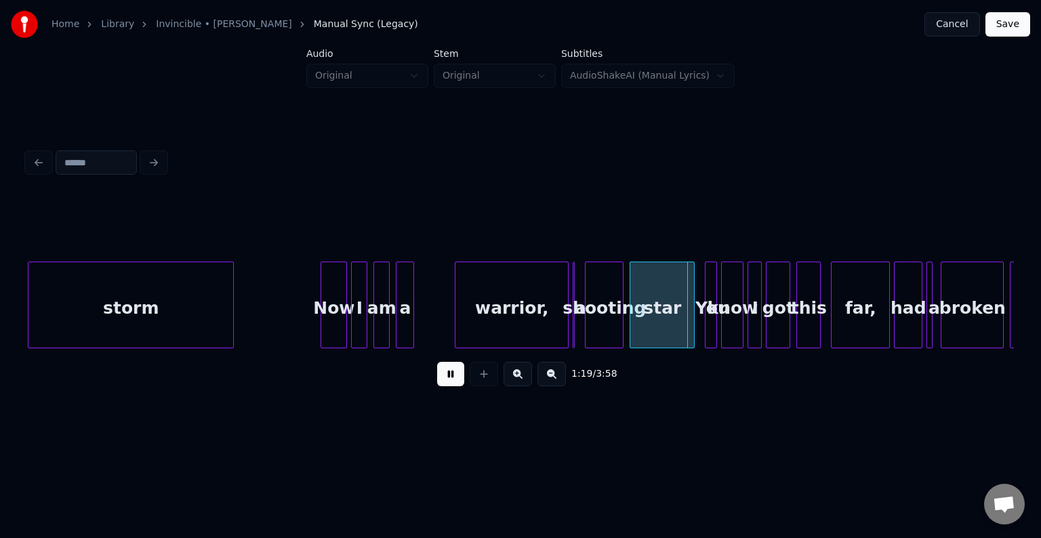
click at [455, 367] on div "1:19 / 3:58" at bounding box center [520, 374] width 965 height 30
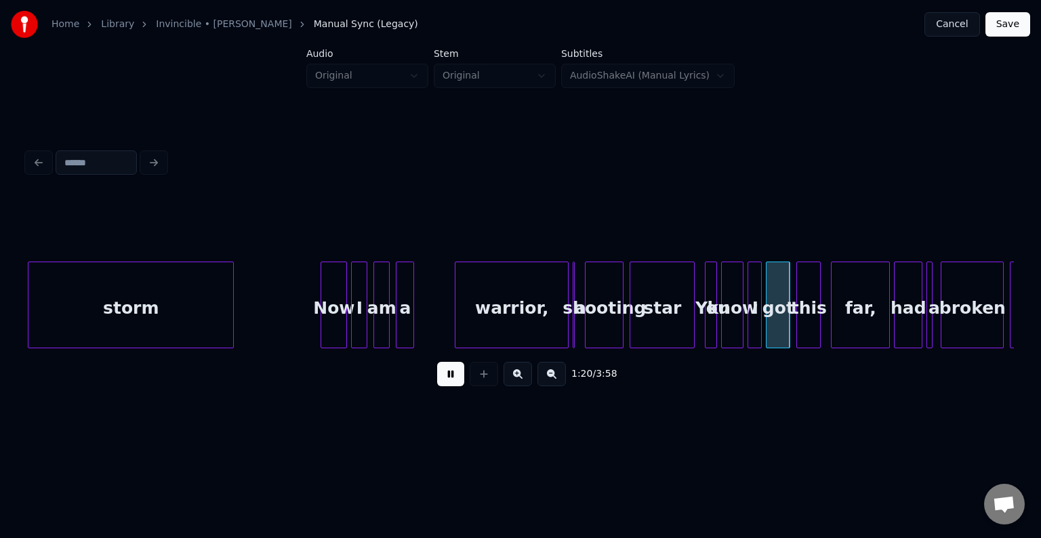
click at [435, 378] on div "1:20 / 3:58" at bounding box center [520, 374] width 965 height 30
click at [452, 378] on button at bounding box center [450, 374] width 27 height 24
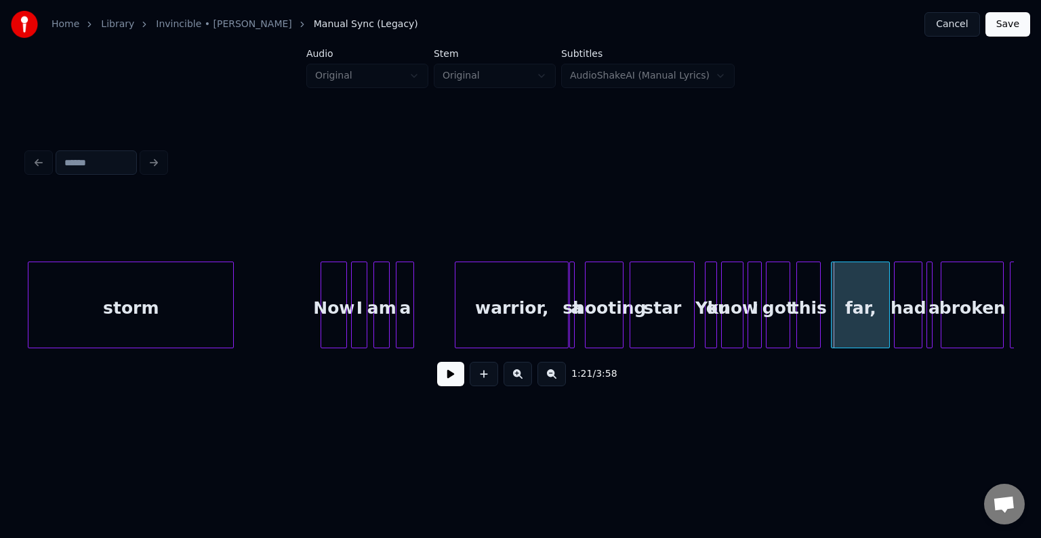
click at [575, 325] on div "a" at bounding box center [572, 305] width 6 height 87
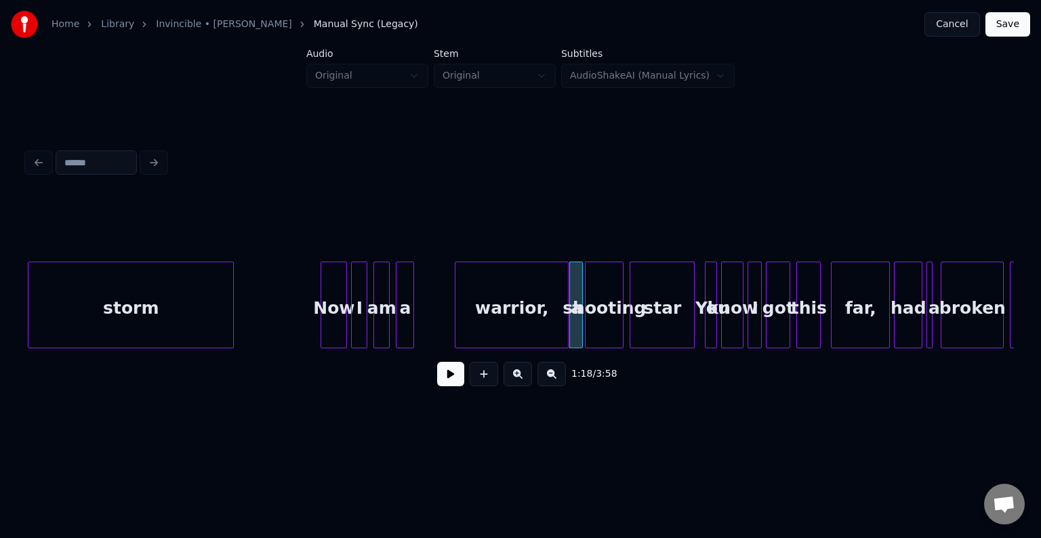
click at [582, 327] on div at bounding box center [580, 304] width 4 height 85
click at [1000, 33] on button "Save" at bounding box center [1007, 24] width 45 height 24
